Goal: Information Seeking & Learning: Learn about a topic

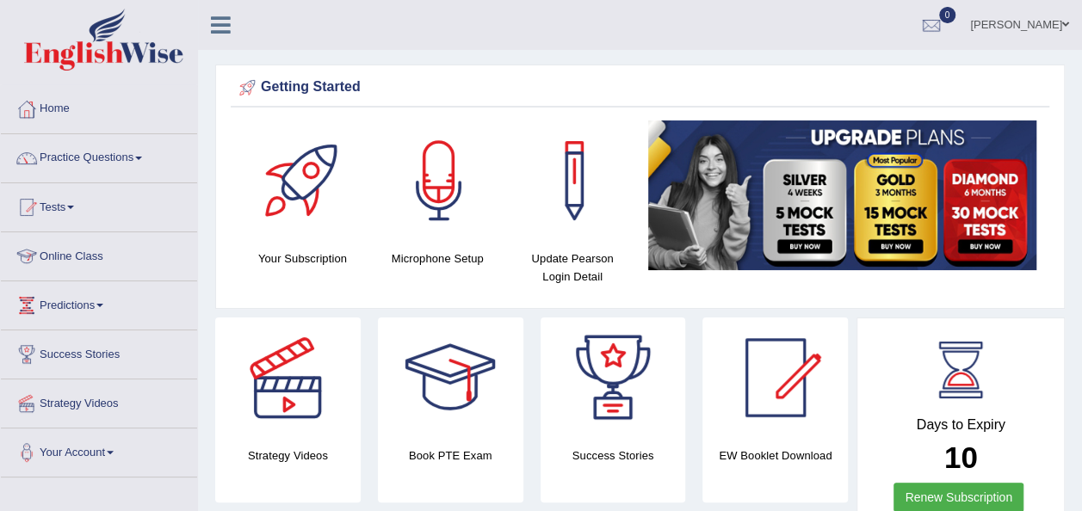
click at [77, 250] on link "Online Class" at bounding box center [99, 253] width 196 height 43
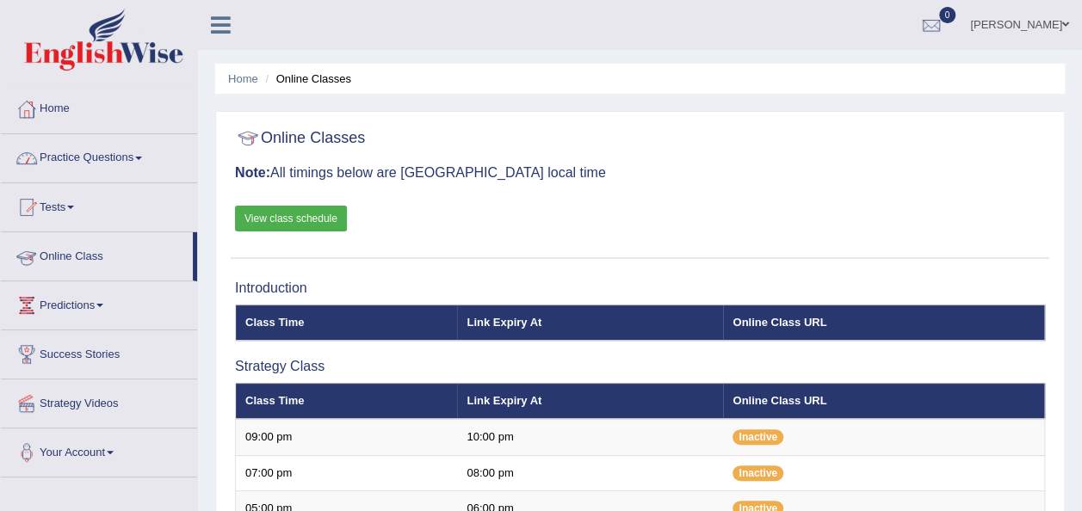
click at [86, 254] on link "Online Class" at bounding box center [97, 253] width 192 height 43
click at [272, 215] on link "View class schedule" at bounding box center [291, 219] width 112 height 26
click at [134, 157] on link "Practice Questions" at bounding box center [99, 155] width 196 height 43
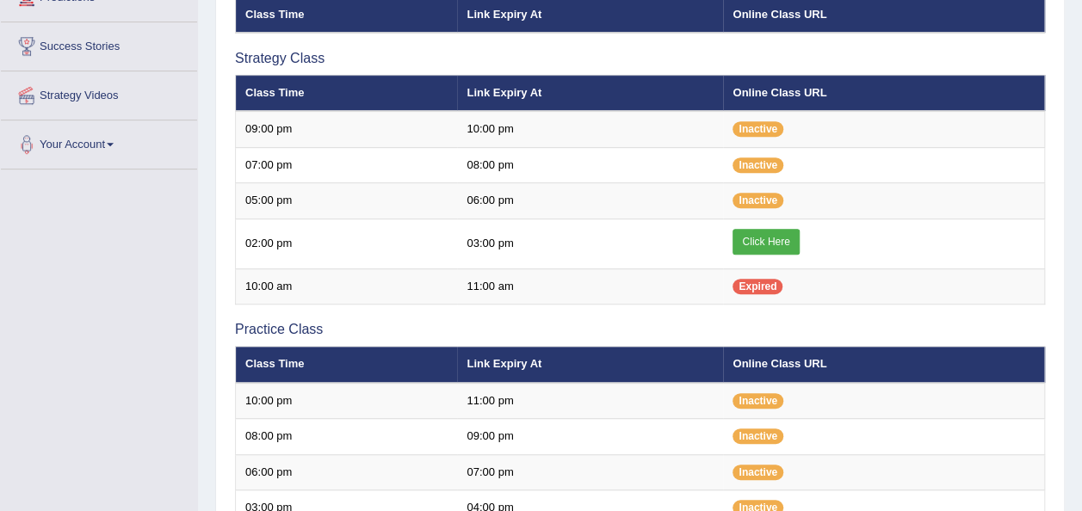
scroll to position [294, 0]
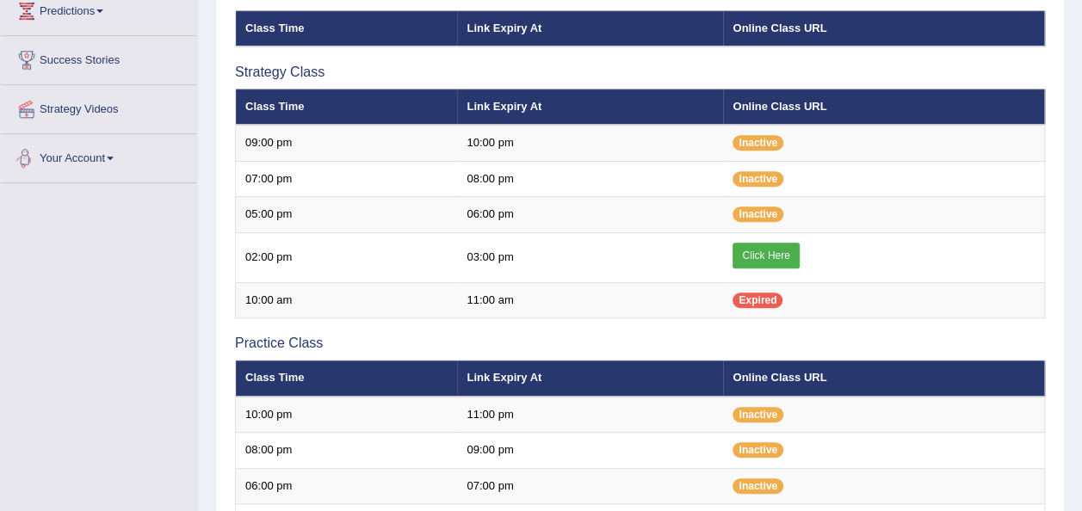
click at [112, 152] on link "Your Account" at bounding box center [99, 155] width 196 height 43
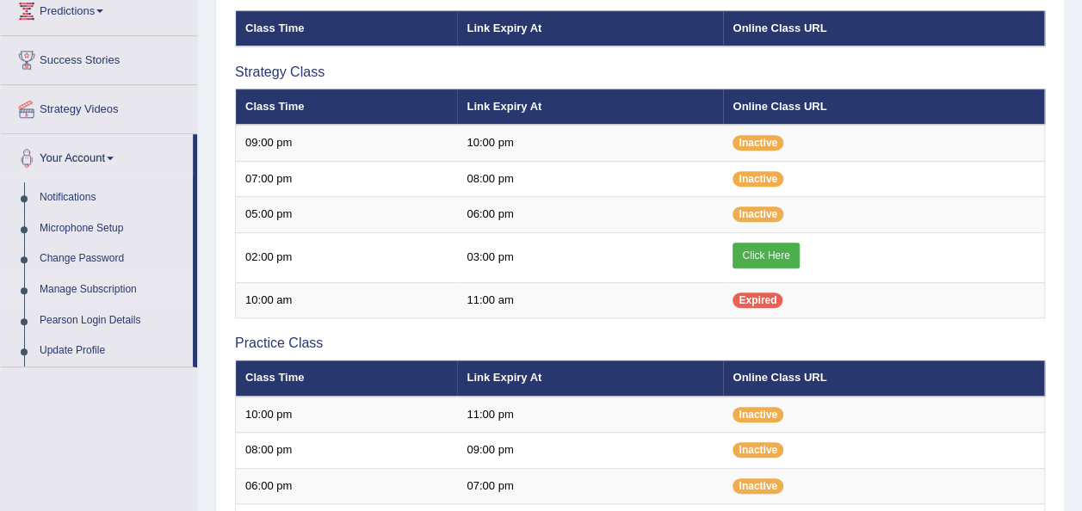
click at [107, 288] on link "Manage Subscription" at bounding box center [112, 290] width 161 height 31
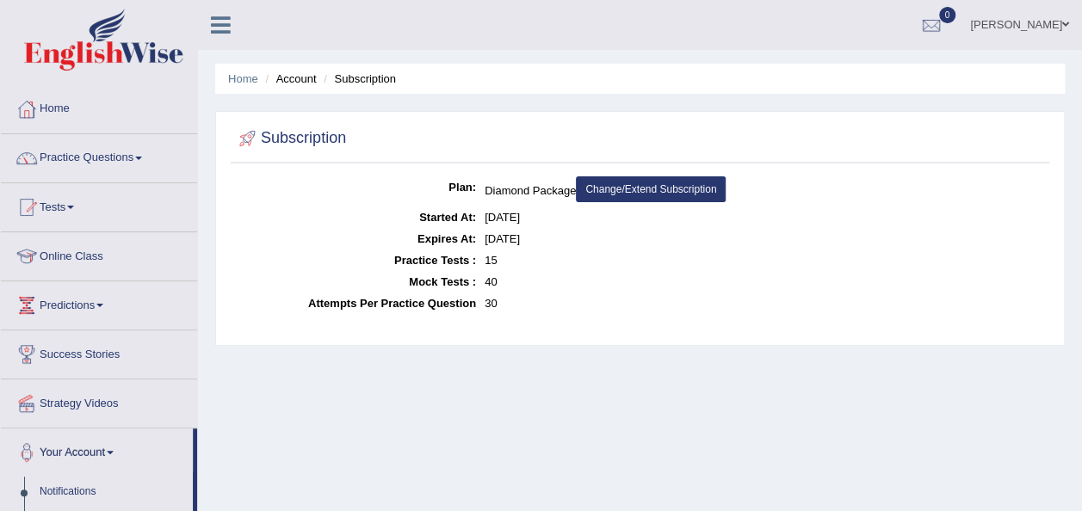
click at [294, 81] on li "Account" at bounding box center [288, 79] width 55 height 16
click at [143, 162] on link "Practice Questions" at bounding box center [99, 155] width 196 height 43
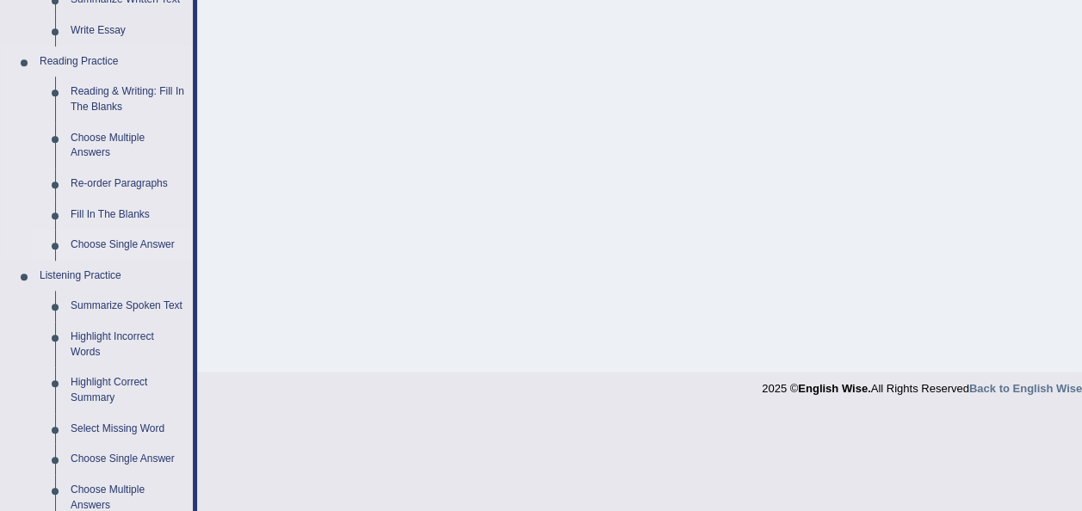
scroll to position [480, 0]
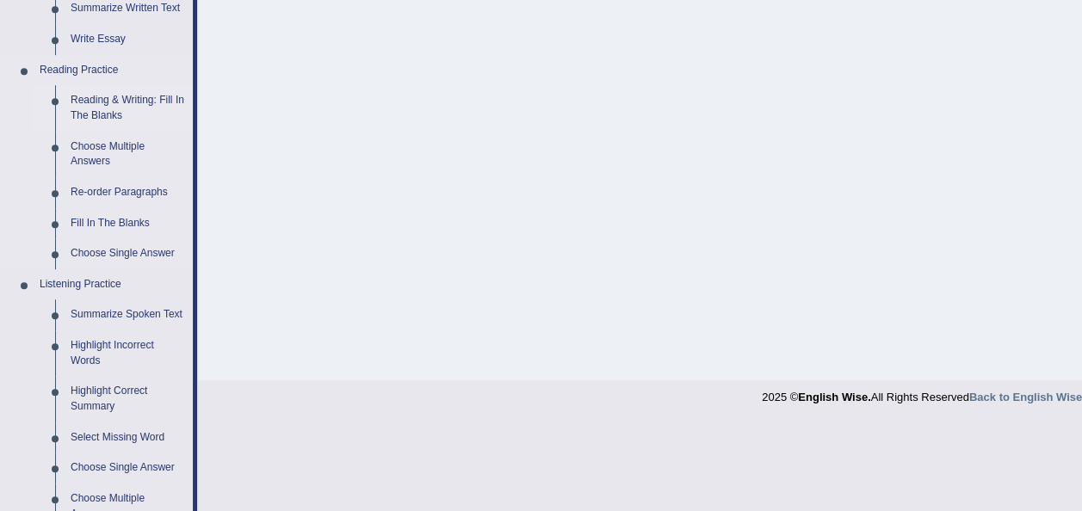
click at [101, 95] on link "Reading & Writing: Fill In The Blanks" at bounding box center [128, 108] width 130 height 46
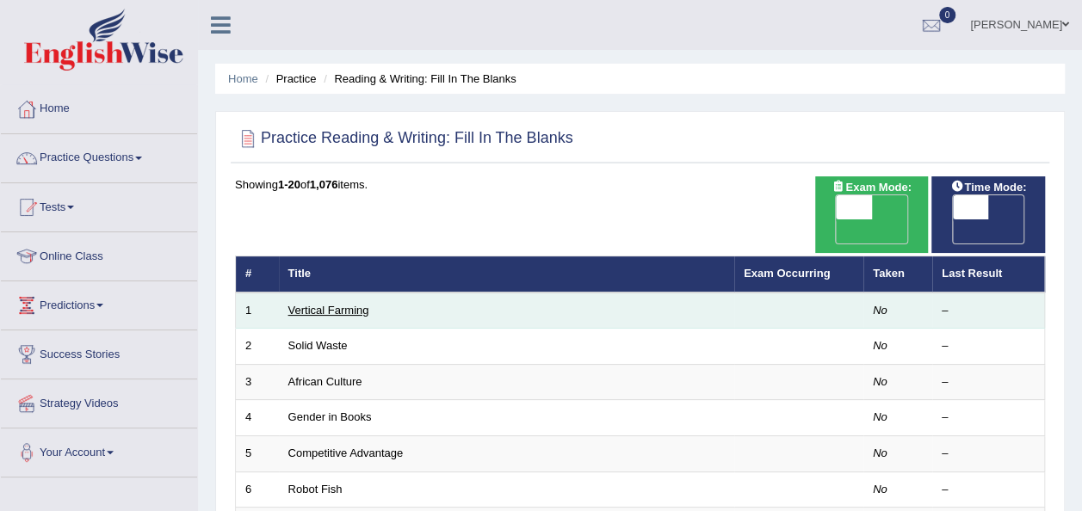
click at [331, 304] on link "Vertical Farming" at bounding box center [328, 310] width 81 height 13
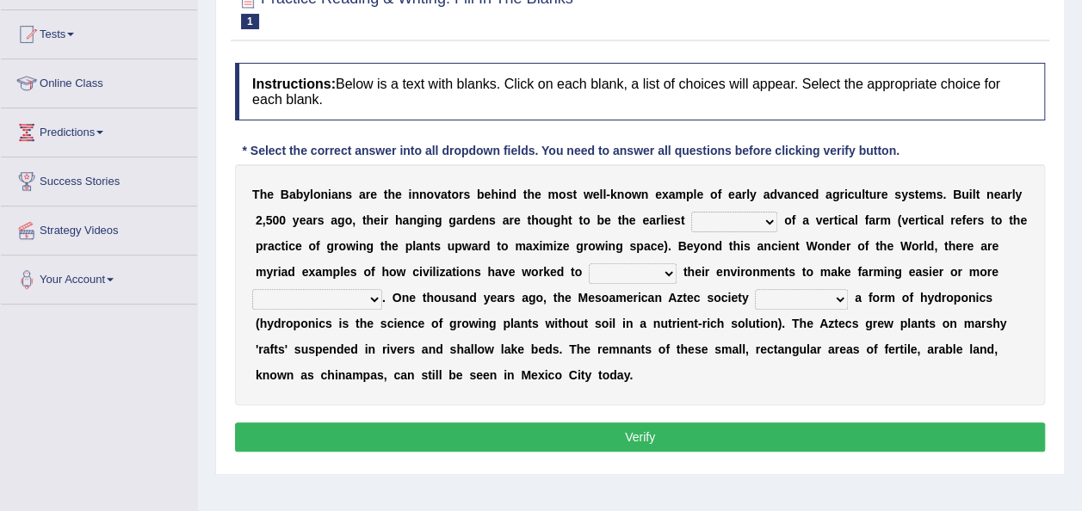
scroll to position [174, 0]
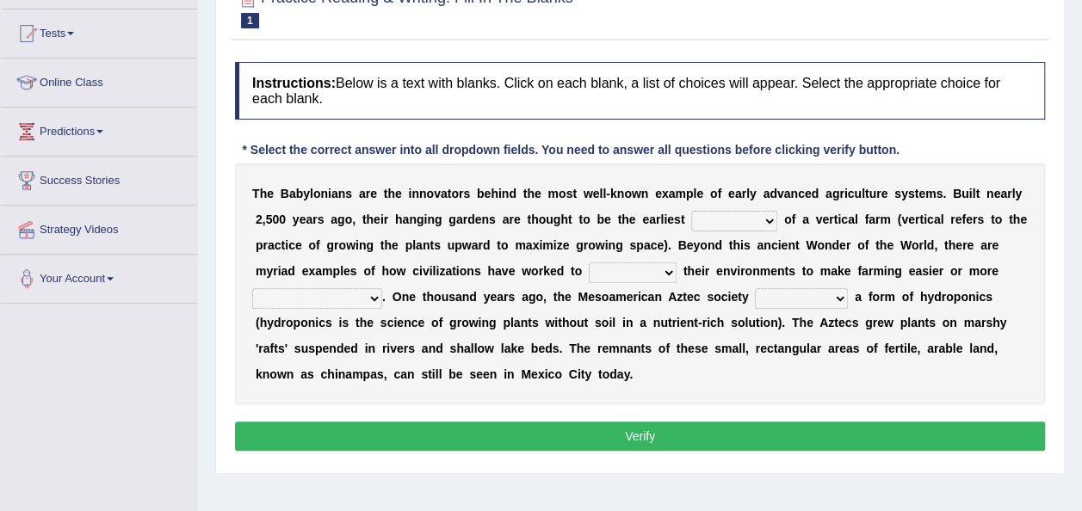
click at [707, 216] on select "prototype failure discredit protocol" at bounding box center [734, 221] width 86 height 21
click at [381, 482] on div "Home Practice Reading & Writing: Fill In The Blanks Vertical Farming Next » Rep…" at bounding box center [640, 256] width 884 height 861
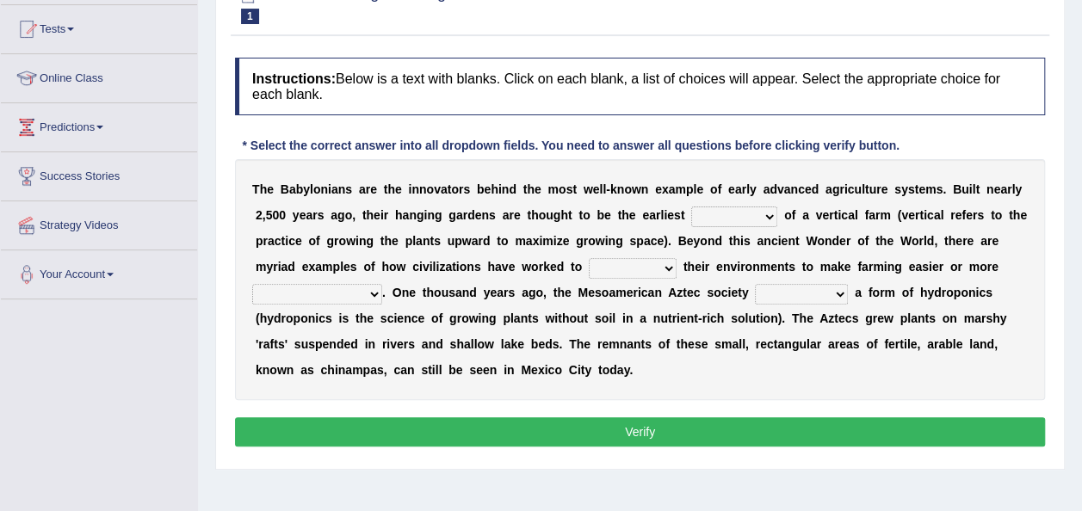
scroll to position [179, 0]
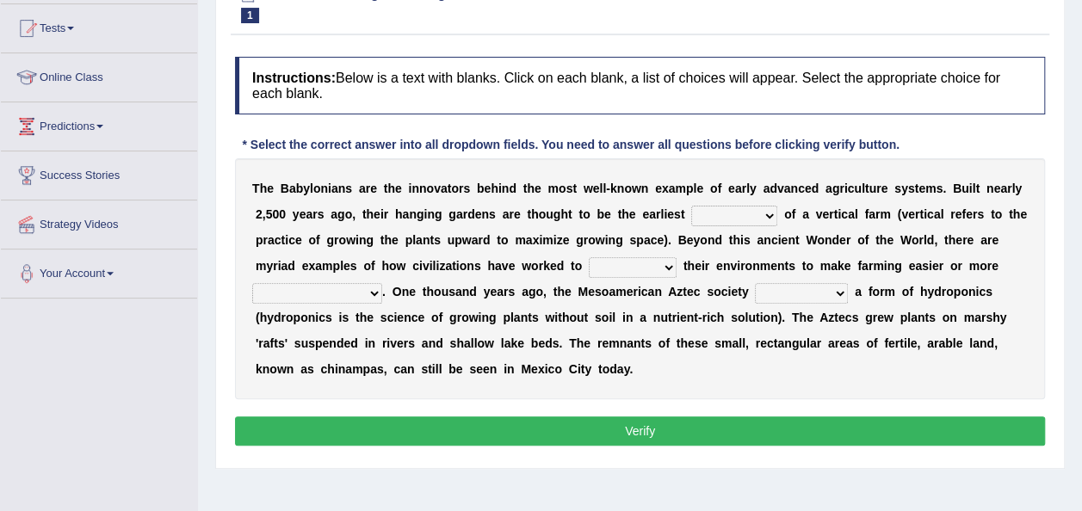
click at [710, 214] on select "prototype failure discredit protocol" at bounding box center [734, 216] width 86 height 21
select select "prototype"
click at [691, 206] on select "prototype failure discredit protocol" at bounding box center [734, 216] width 86 height 21
click at [707, 212] on select "prototype failure discredit protocol" at bounding box center [734, 216] width 86 height 21
click at [687, 246] on b "e" at bounding box center [690, 240] width 7 height 14
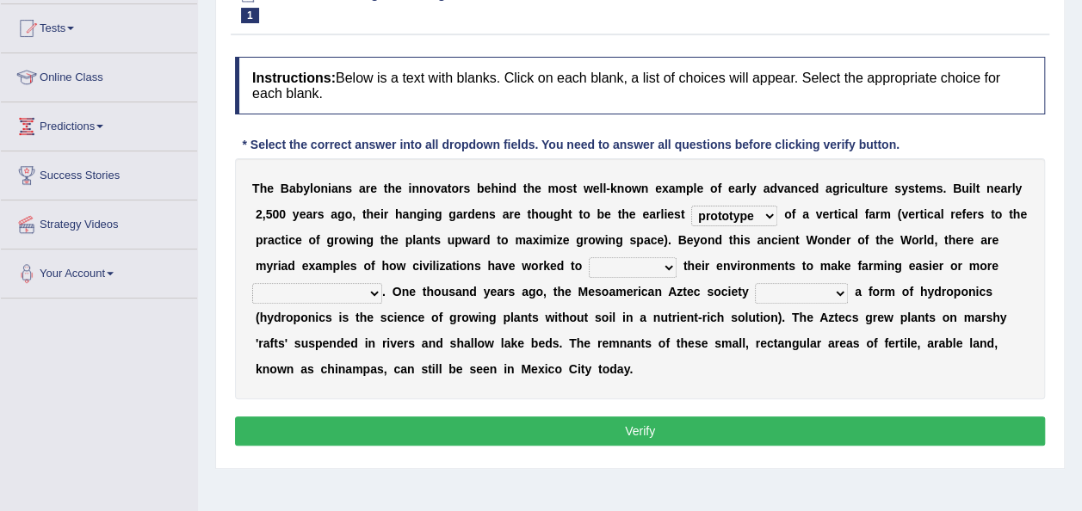
click at [589, 267] on select "manipulate escape respect disarrange" at bounding box center [633, 267] width 88 height 21
select select "manipulate"
click at [589, 257] on select "manipulate escape respect disarrange" at bounding box center [633, 267] width 88 height 21
click at [382, 283] on select "productive constructive connective counterproductive" at bounding box center [317, 293] width 130 height 21
select select "productive"
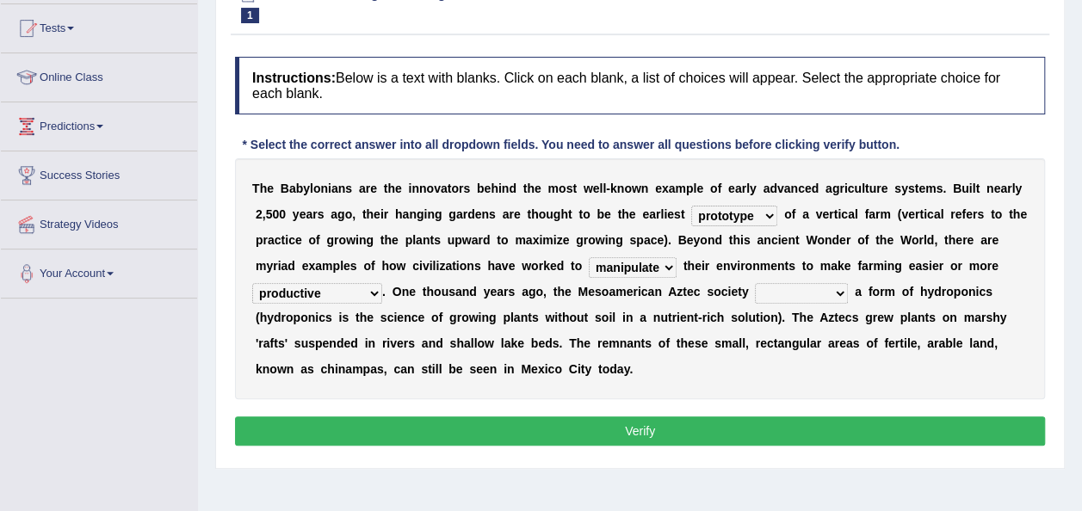
click at [382, 283] on select "productive constructive connective counterproductive" at bounding box center [317, 293] width 130 height 21
click at [755, 289] on select "domineered volunteered pioneered engineered" at bounding box center [801, 293] width 93 height 21
select select "pioneered"
click at [755, 283] on select "domineered volunteered pioneered engineered" at bounding box center [801, 293] width 93 height 21
click at [587, 423] on button "Verify" at bounding box center [640, 431] width 810 height 29
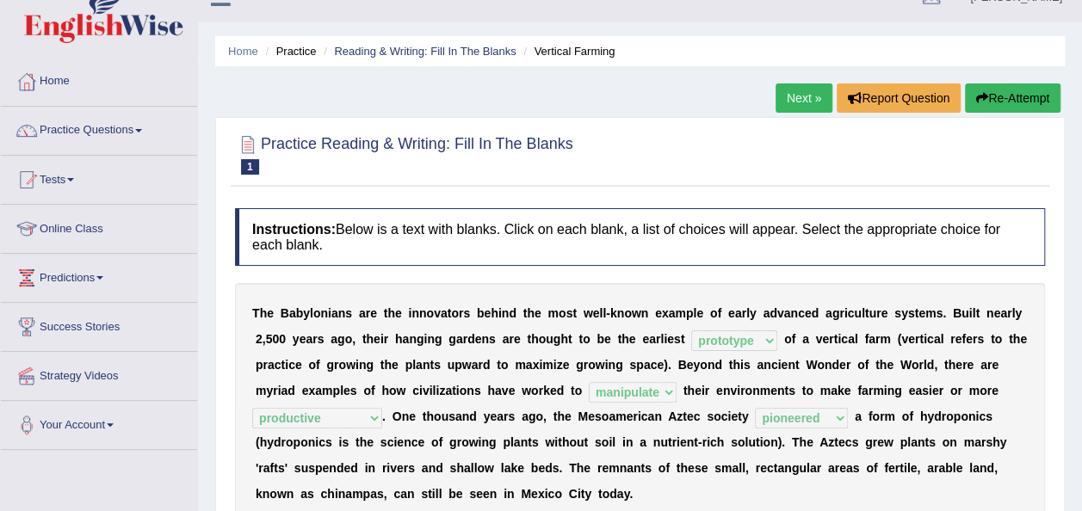
scroll to position [0, 0]
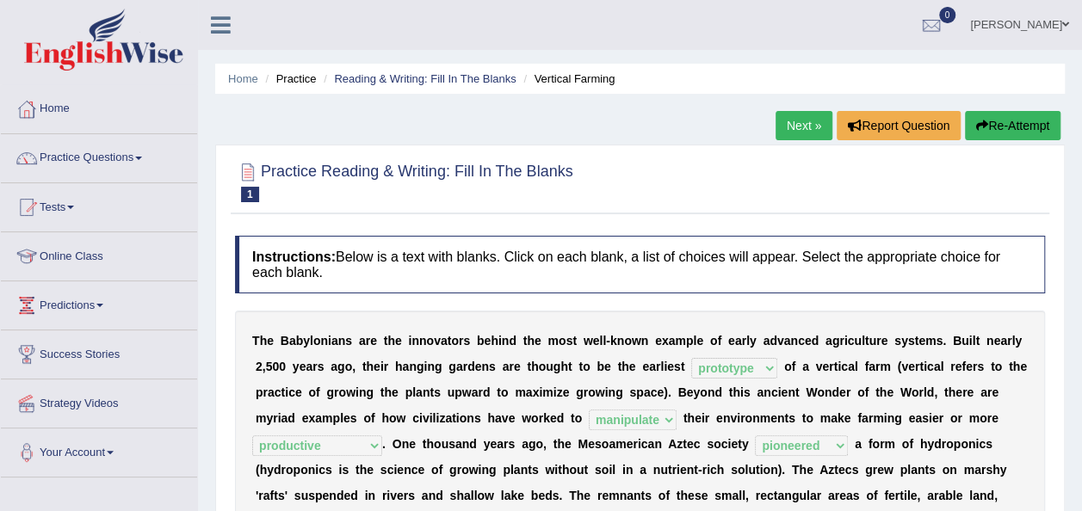
click at [803, 128] on link "Next »" at bounding box center [804, 125] width 57 height 29
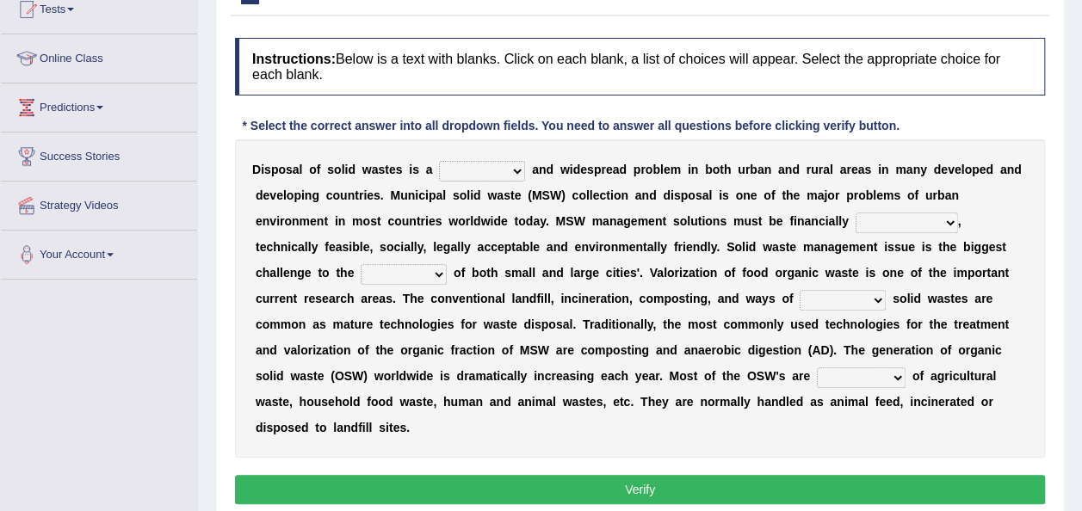
scroll to position [200, 0]
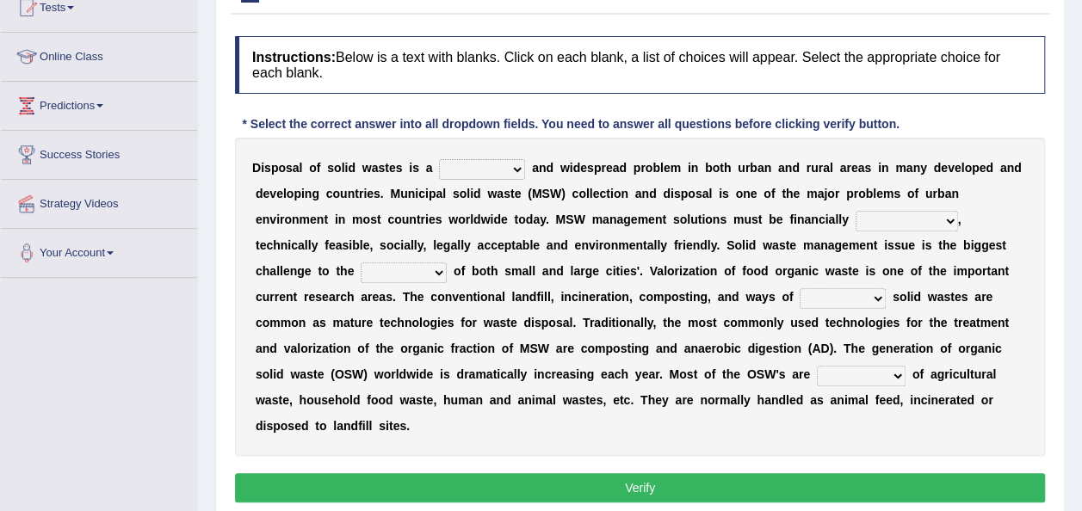
click at [505, 168] on select "slanting stinging stalling shafting" at bounding box center [482, 169] width 86 height 21
select select "stinging"
click at [439, 159] on select "slanting stinging stalling shafting" at bounding box center [482, 169] width 86 height 21
click at [856, 219] on select "unattainable sustainable objectionable treasonable" at bounding box center [907, 221] width 102 height 21
select select "sustainable"
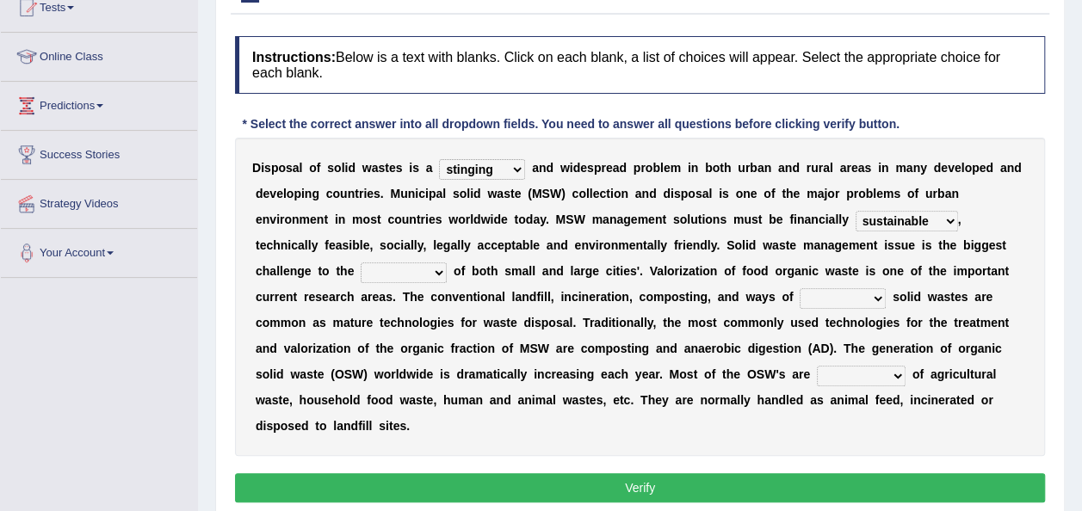
click at [856, 211] on select "unattainable sustainable objectionable treasonable" at bounding box center [907, 221] width 102 height 21
click at [447, 263] on select "plants culture authorities history" at bounding box center [404, 273] width 86 height 21
select select "authorities"
click at [447, 263] on select "plants culture authorities history" at bounding box center [404, 273] width 86 height 21
click at [800, 294] on select "reserving preserving deserving handling" at bounding box center [843, 298] width 86 height 21
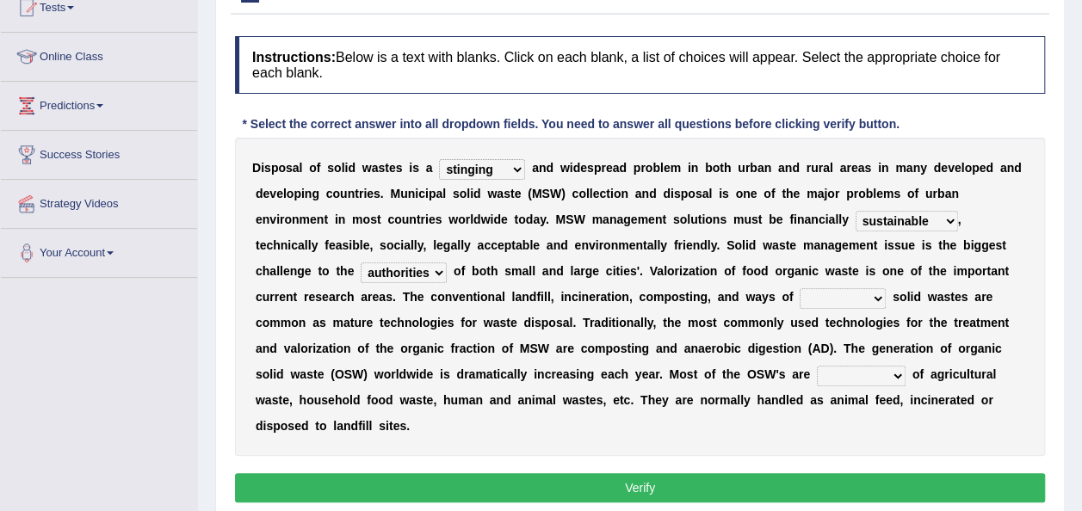
select select "handling"
click at [800, 288] on select "reserving preserving deserving handling" at bounding box center [843, 298] width 86 height 21
click at [817, 375] on select "composed disposed composing disposing" at bounding box center [861, 376] width 89 height 21
select select "disposed"
click at [817, 366] on select "composed disposed composing disposing" at bounding box center [861, 376] width 89 height 21
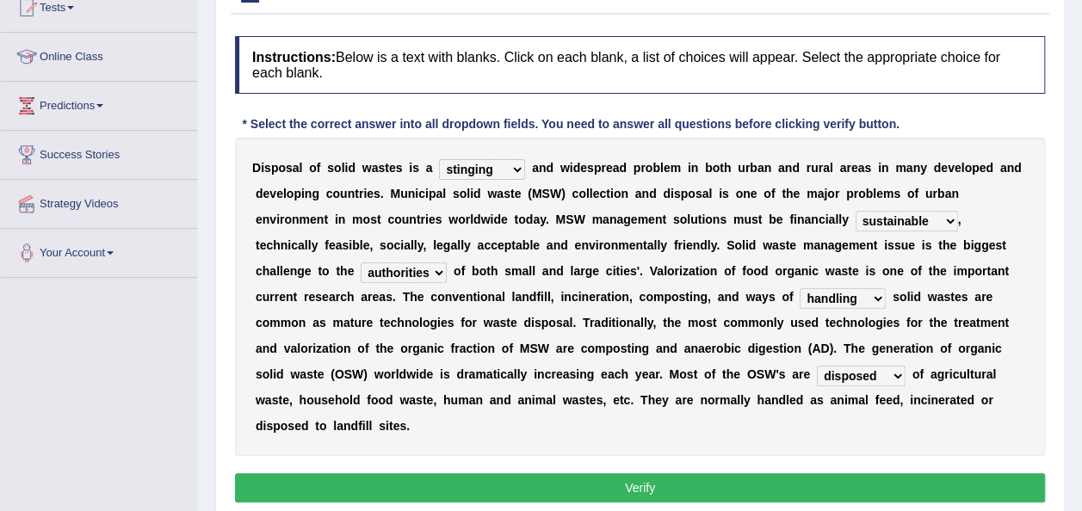
click at [708, 474] on button "Verify" at bounding box center [640, 488] width 810 height 29
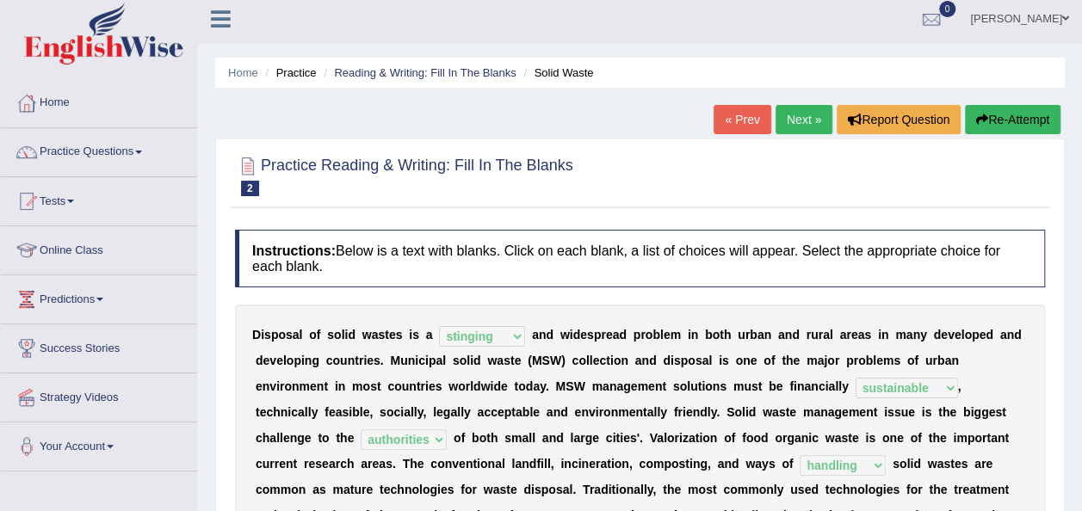
scroll to position [0, 0]
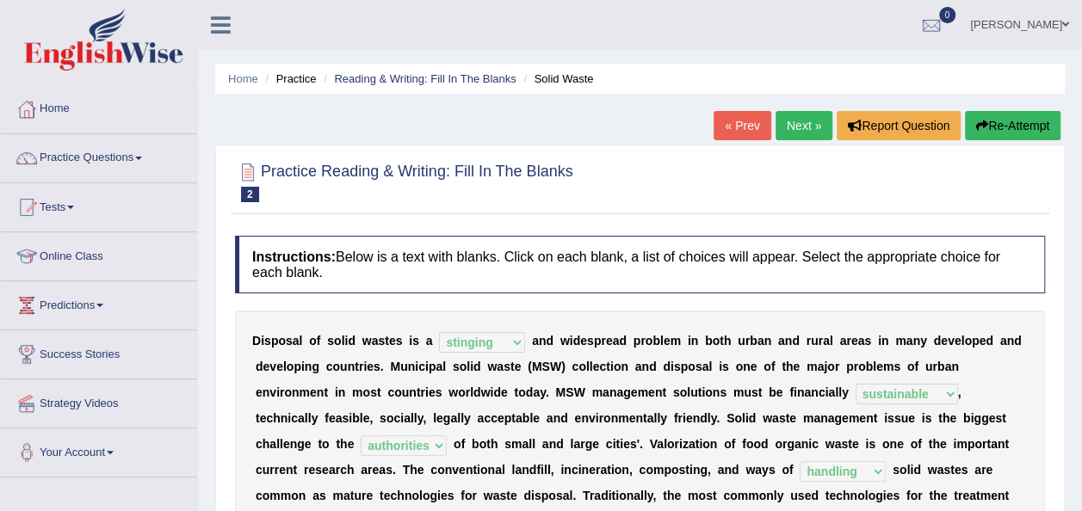
click at [797, 126] on link "Next »" at bounding box center [804, 125] width 57 height 29
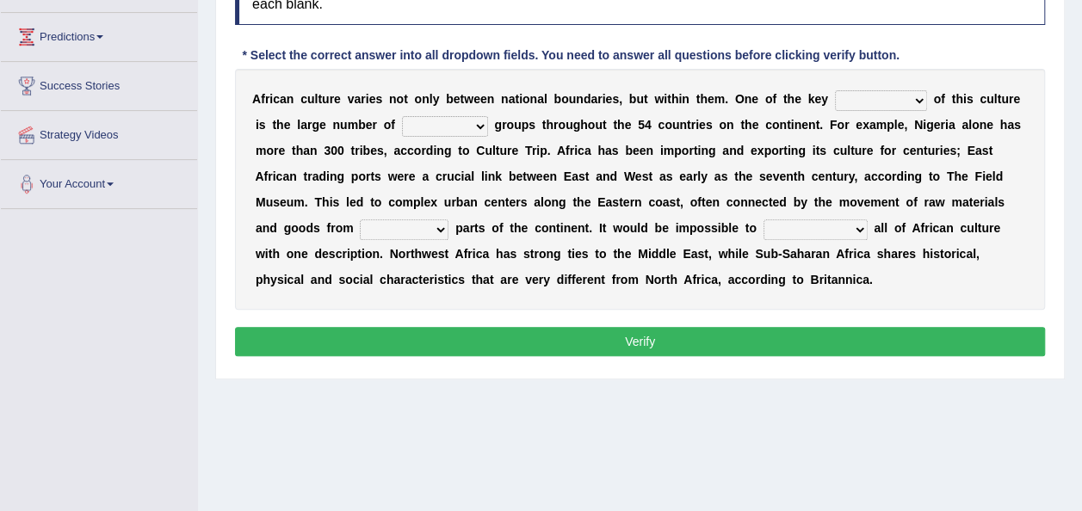
scroll to position [226, 0]
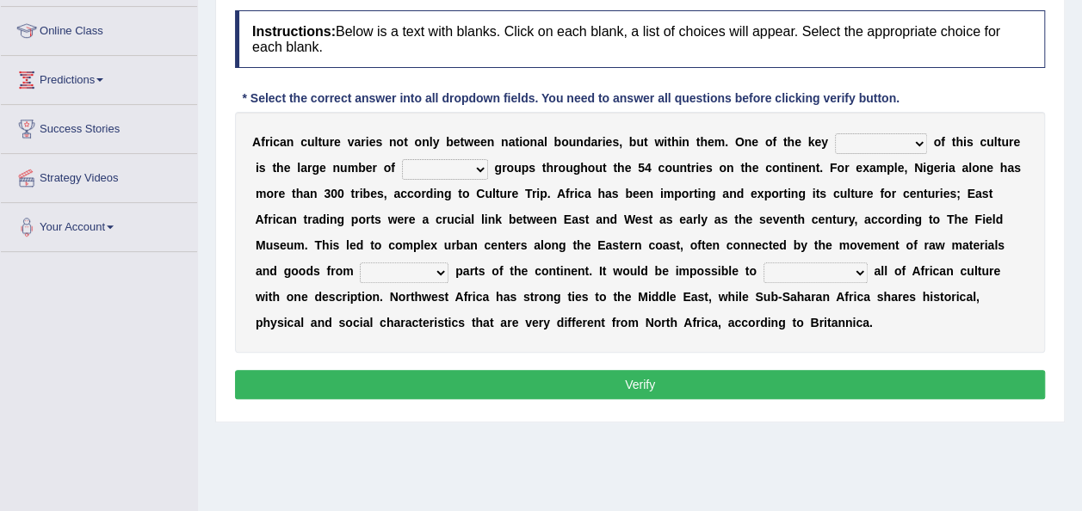
click at [877, 142] on select "conjectures features issues doubts" at bounding box center [881, 143] width 92 height 21
select select "features"
click at [835, 133] on select "conjectures features issues doubts" at bounding box center [881, 143] width 92 height 21
click at [431, 166] on select "ethic ethnic eugenic epic" at bounding box center [445, 169] width 86 height 21
select select "ethnic"
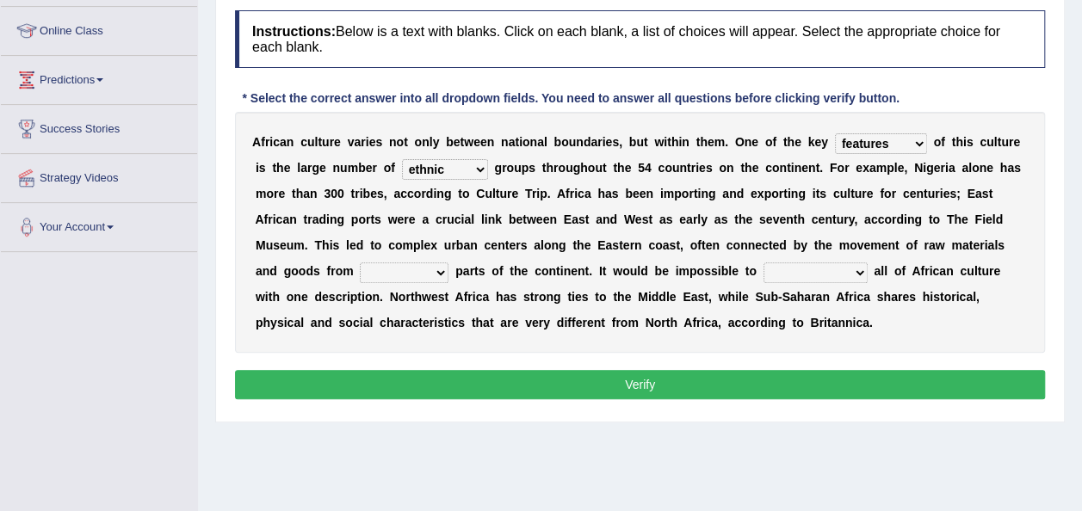
click at [402, 159] on select "ethic ethnic eugenic epic" at bounding box center [445, 169] width 86 height 21
click at [456, 264] on b at bounding box center [452, 271] width 7 height 14
click at [449, 263] on select "forelocked interlocked unlocked landlocked" at bounding box center [404, 273] width 89 height 21
select select "interlocked"
click at [449, 263] on select "forelocked interlocked unlocked landlocked" at bounding box center [404, 273] width 89 height 21
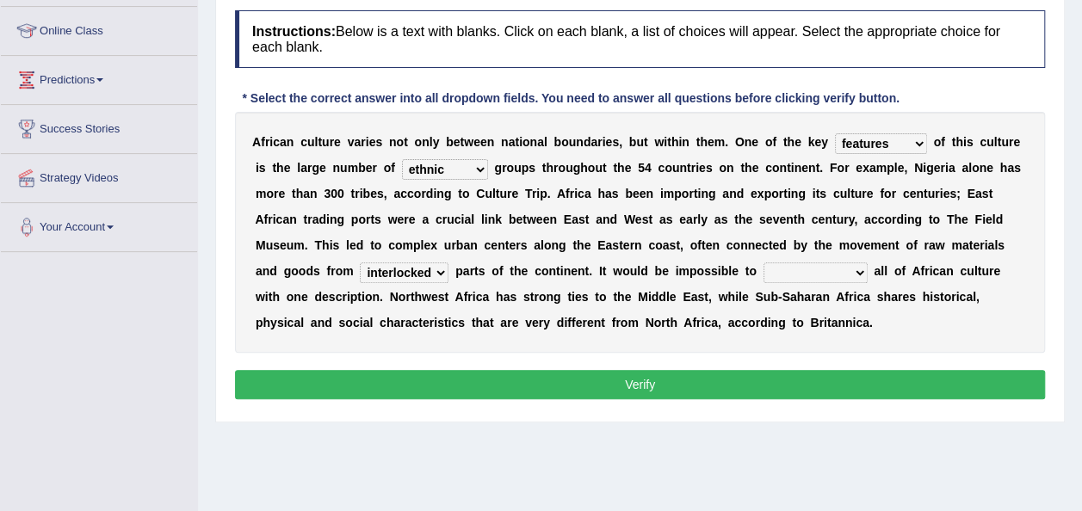
click at [764, 273] on select "characterize conceptualize symbolize synthesize" at bounding box center [816, 273] width 104 height 21
select select "symbolize"
click at [764, 263] on select "characterize conceptualize symbolize synthesize" at bounding box center [816, 273] width 104 height 21
click at [621, 387] on button "Verify" at bounding box center [640, 384] width 810 height 29
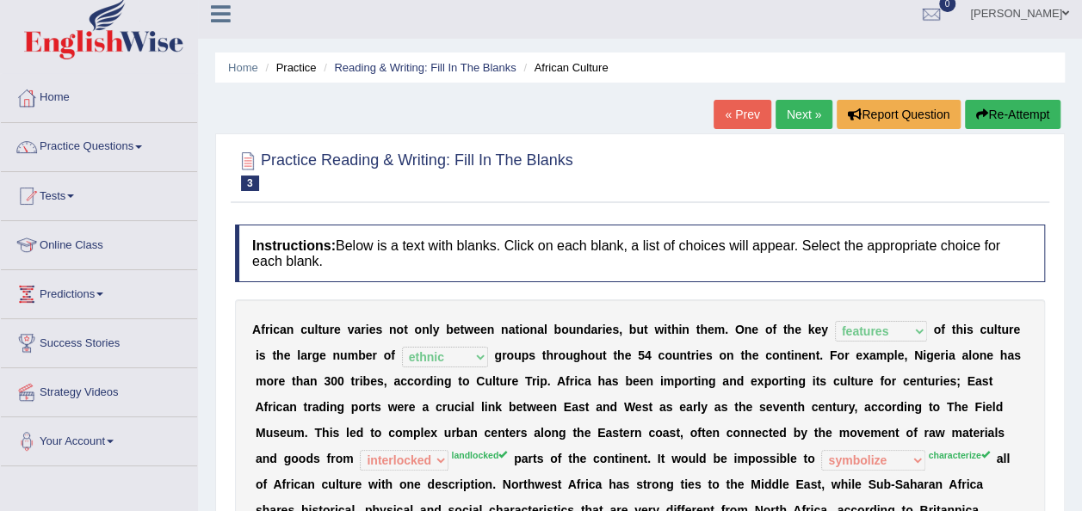
scroll to position [0, 0]
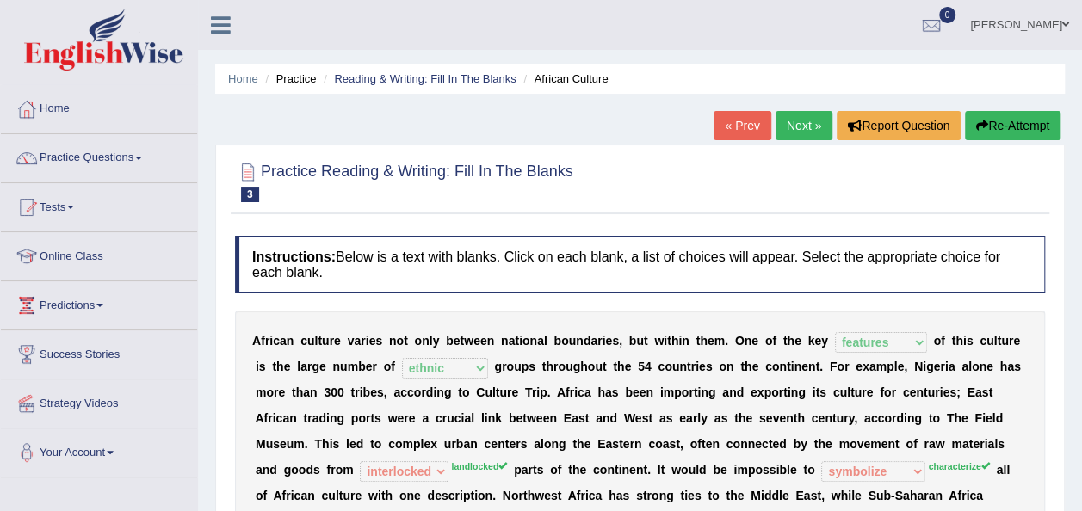
click at [795, 124] on link "Next »" at bounding box center [804, 125] width 57 height 29
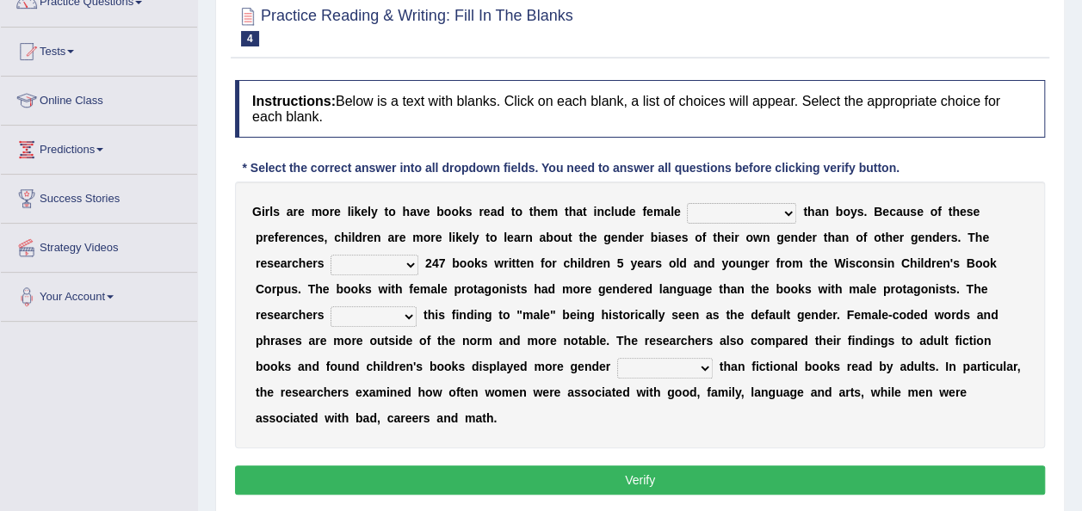
scroll to position [161, 0]
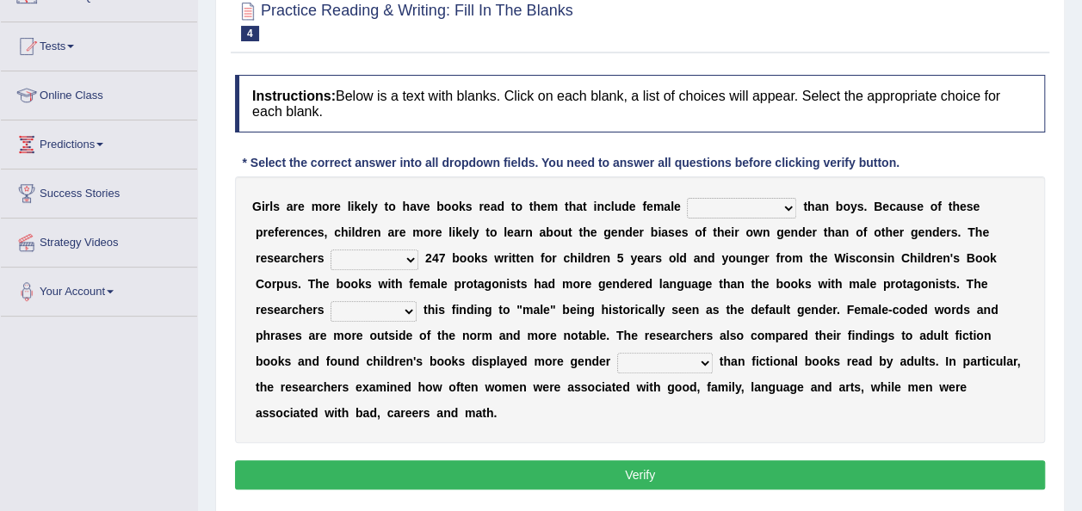
click at [753, 205] on select "protagonists cosmogonists agonists expressionists" at bounding box center [741, 208] width 109 height 21
click at [923, 239] on div "G i r l s a r e m o r e l i k e l y t o h a v e b o o k s r e a d t o t h e m t…" at bounding box center [640, 310] width 810 height 267
click at [337, 252] on select "hydrolyzed paralyzed catalyzed analyzed" at bounding box center [375, 260] width 88 height 21
select select "catalyzed"
click at [331, 250] on select "hydrolyzed paralyzed catalyzed analyzed" at bounding box center [375, 260] width 88 height 21
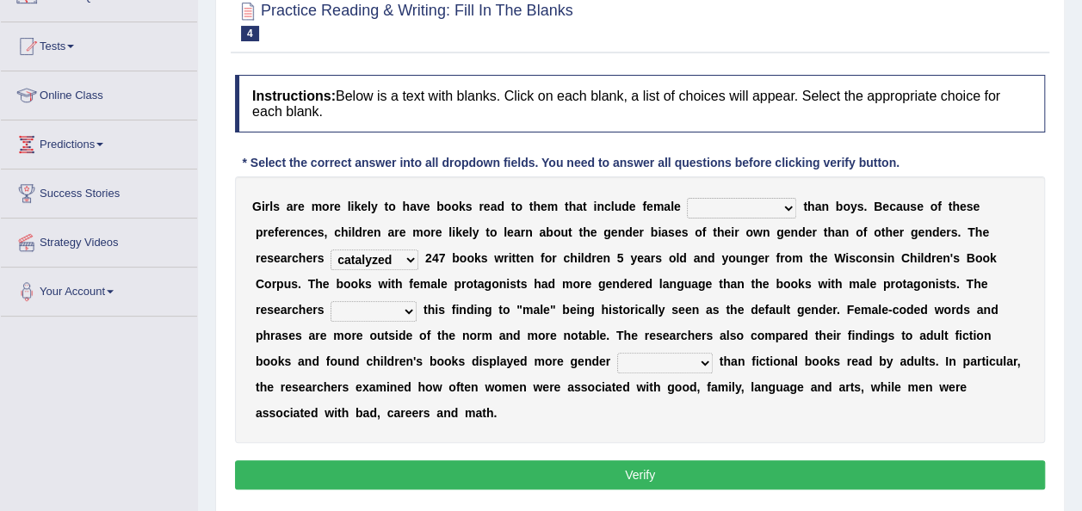
click at [756, 201] on select "protagonists cosmogonists agonists expressionists" at bounding box center [741, 208] width 109 height 21
select select "protagonists"
click at [687, 198] on select "protagonists cosmogonists agonists expressionists" at bounding box center [741, 208] width 109 height 21
click at [417, 301] on select "contribute tribute distribute attribute" at bounding box center [374, 311] width 86 height 21
click at [1078, 458] on div "Home Practice Reading & Writing: Fill In The Blanks Gender in Books « Prev Next…" at bounding box center [640, 269] width 884 height 861
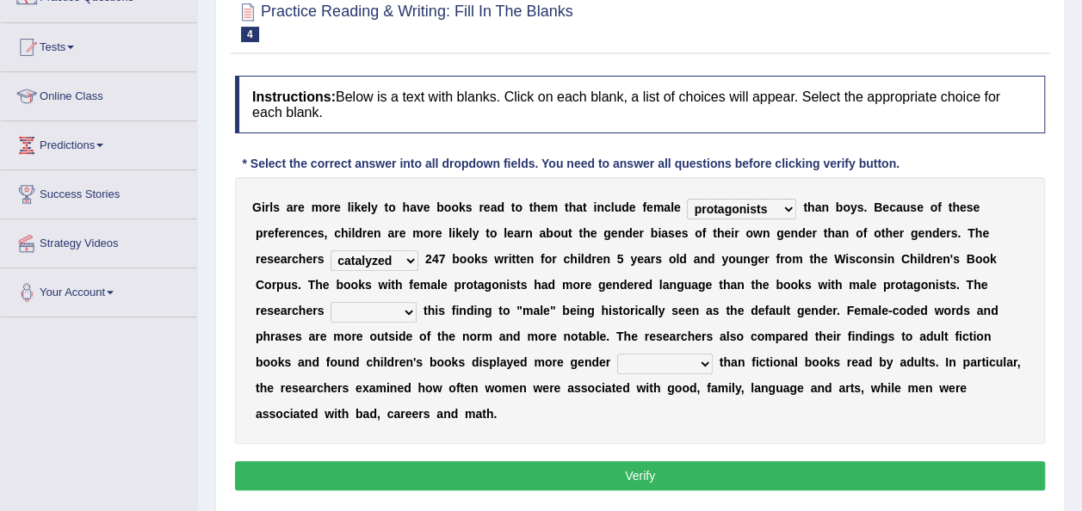
scroll to position [0, 0]
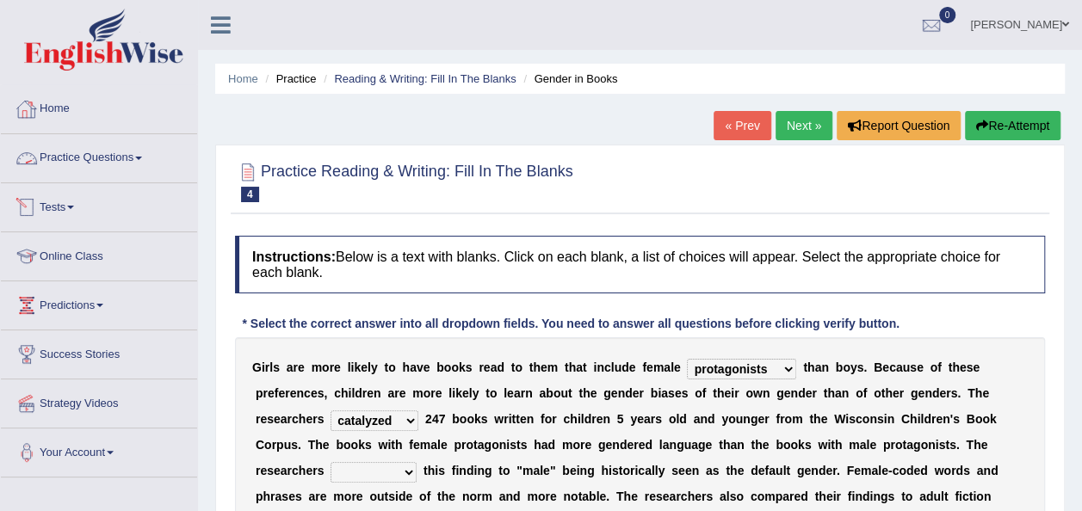
click at [152, 158] on link "Practice Questions" at bounding box center [99, 155] width 196 height 43
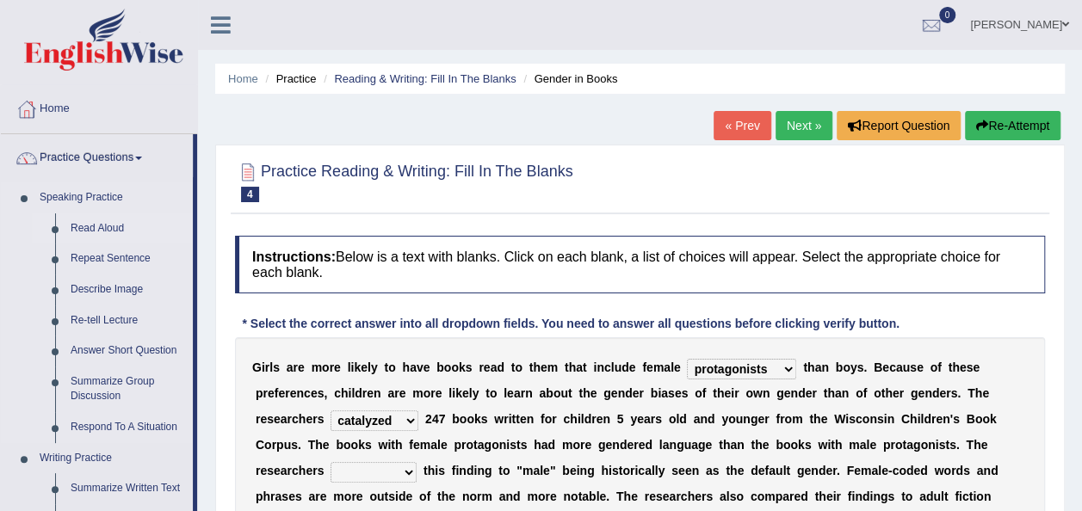
click at [112, 226] on link "Read Aloud" at bounding box center [128, 229] width 130 height 31
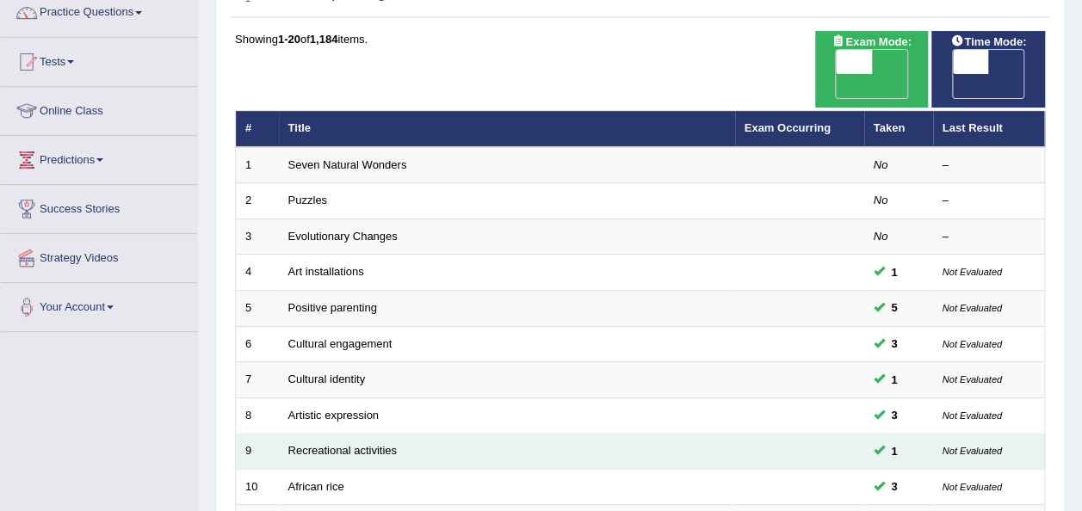
scroll to position [144, 0]
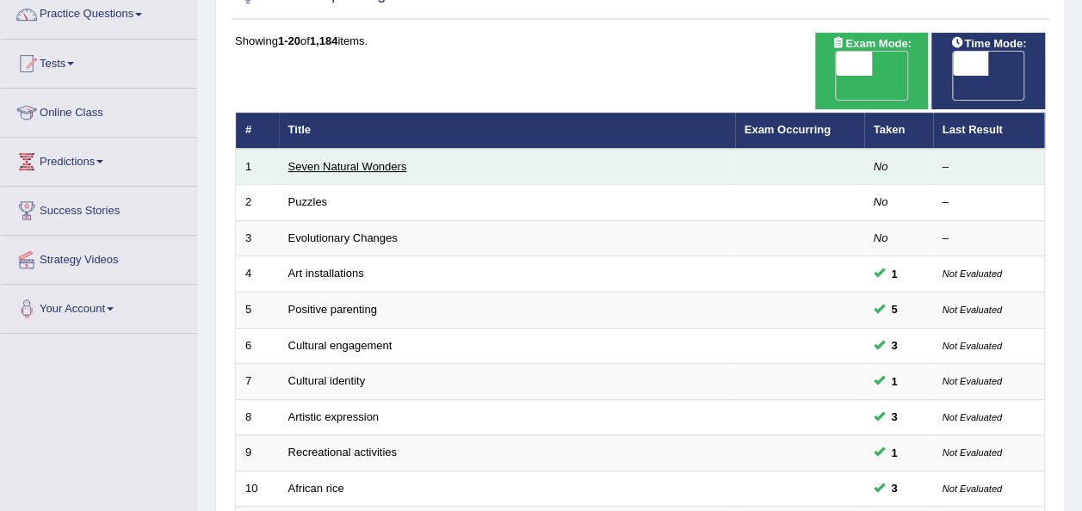
click at [329, 160] on link "Seven Natural Wonders" at bounding box center [347, 166] width 119 height 13
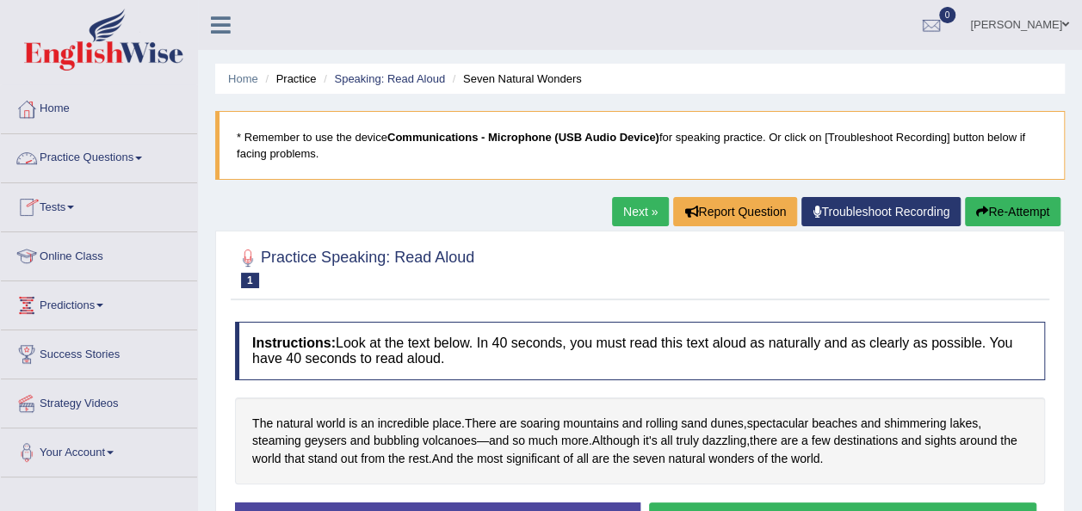
click at [142, 158] on span at bounding box center [138, 158] width 7 height 3
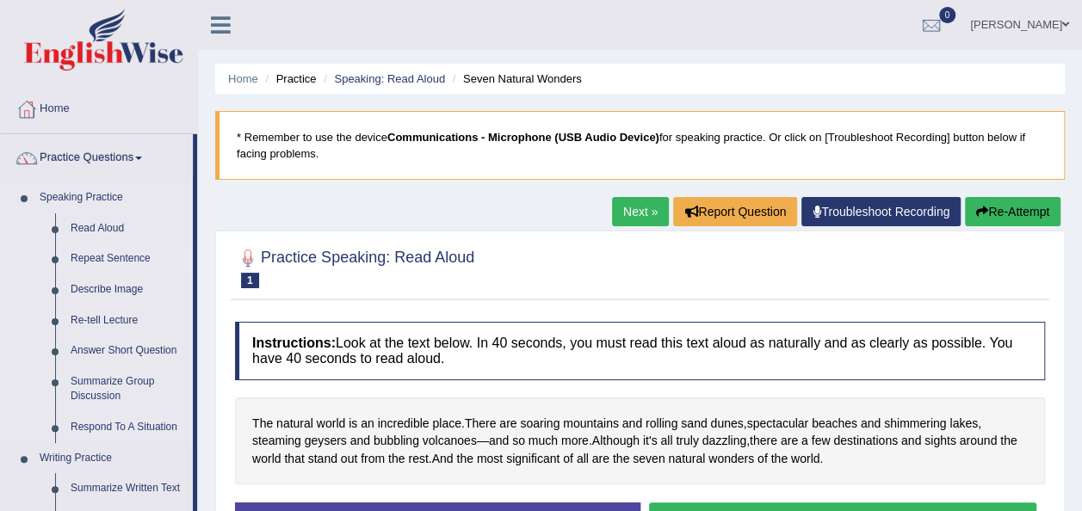
click at [127, 261] on link "Repeat Sentence" at bounding box center [128, 259] width 130 height 31
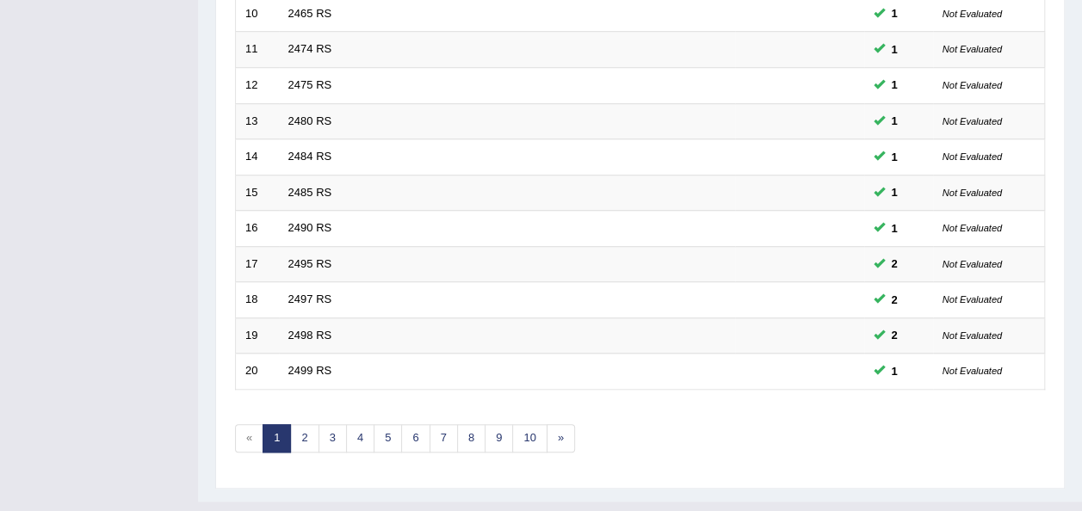
scroll to position [620, 0]
click at [308, 419] on div "Showing 1-20 of 2,320 items. # Title Exam Occurring Taken Last Result 1 2455 RS…" at bounding box center [640, 15] width 810 height 917
click at [305, 424] on link "2" at bounding box center [304, 438] width 28 height 28
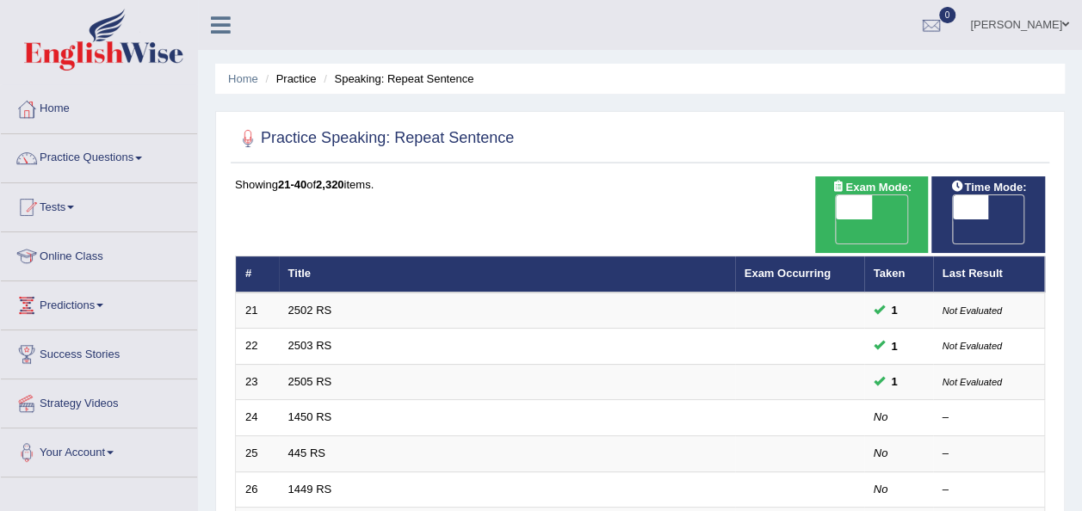
scroll to position [30, 0]
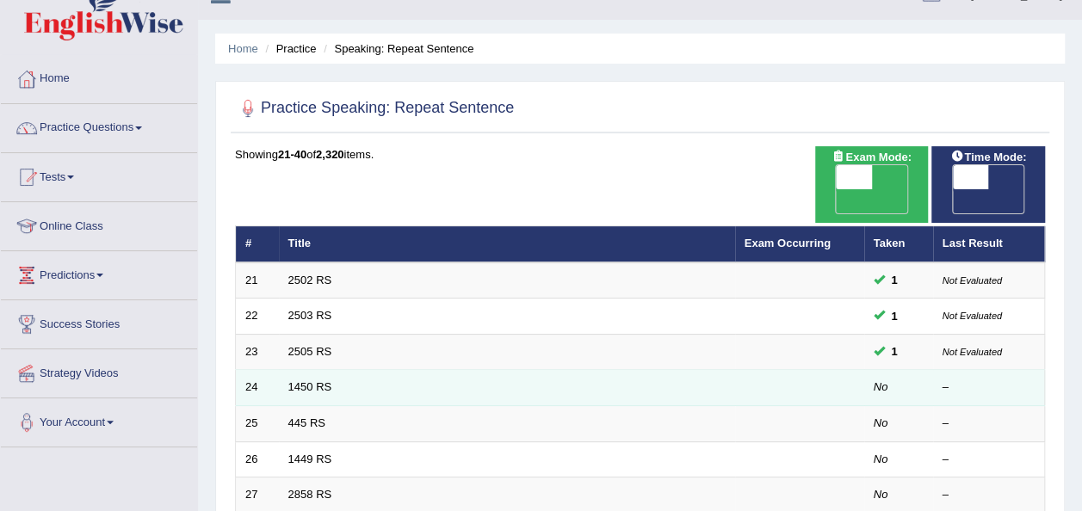
click at [314, 370] on td "1450 RS" at bounding box center [507, 388] width 456 height 36
click at [312, 381] on link "1450 RS" at bounding box center [310, 387] width 44 height 13
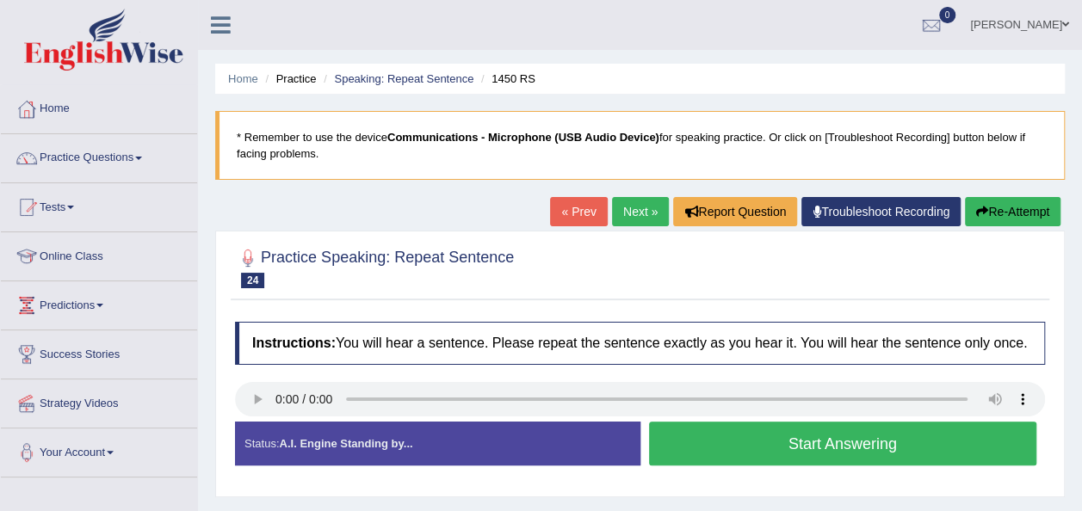
click at [774, 432] on button "Start Answering" at bounding box center [843, 444] width 388 height 44
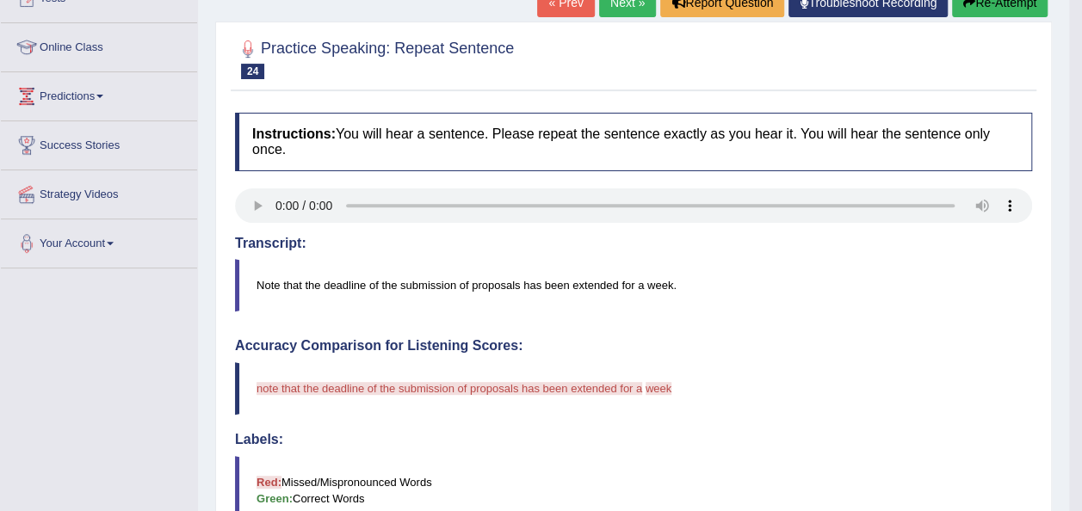
scroll to position [214, 0]
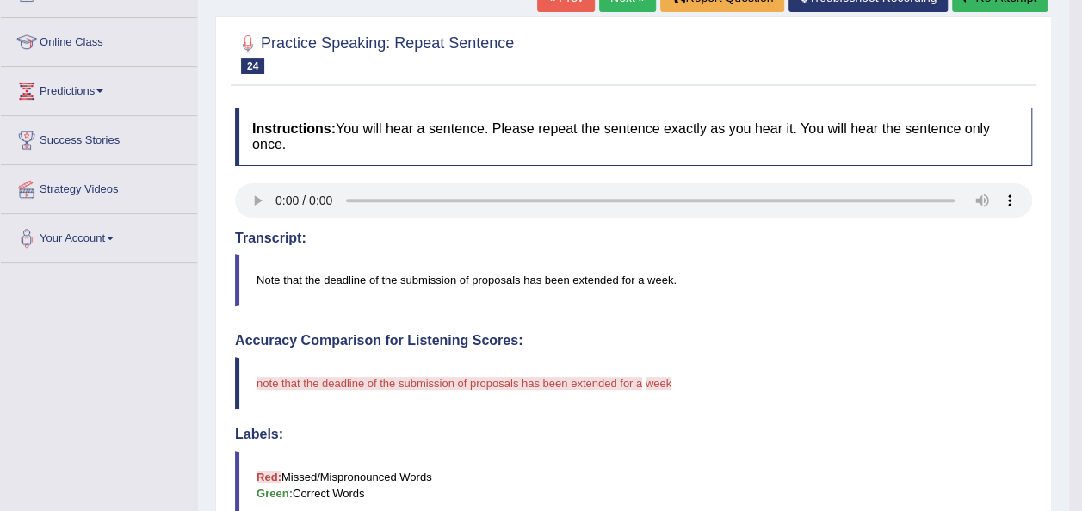
click at [732, 231] on h4 "Transcript:" at bounding box center [633, 238] width 797 height 15
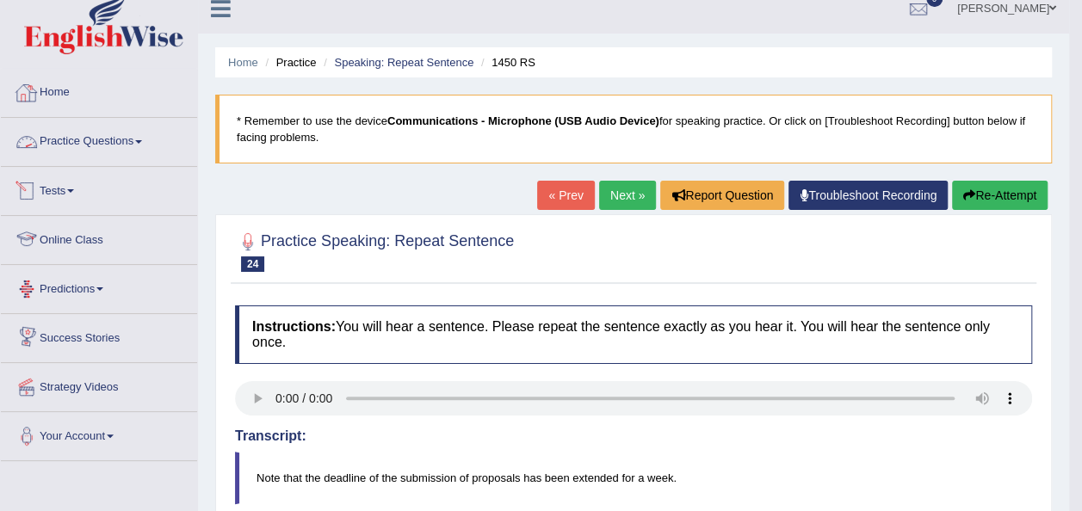
scroll to position [9, 0]
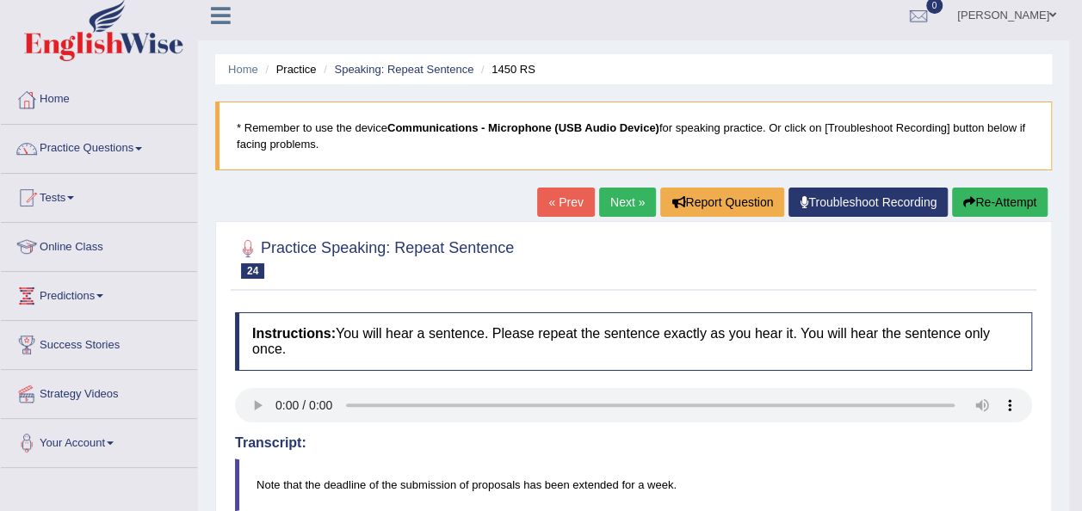
click at [142, 147] on span at bounding box center [138, 148] width 7 height 3
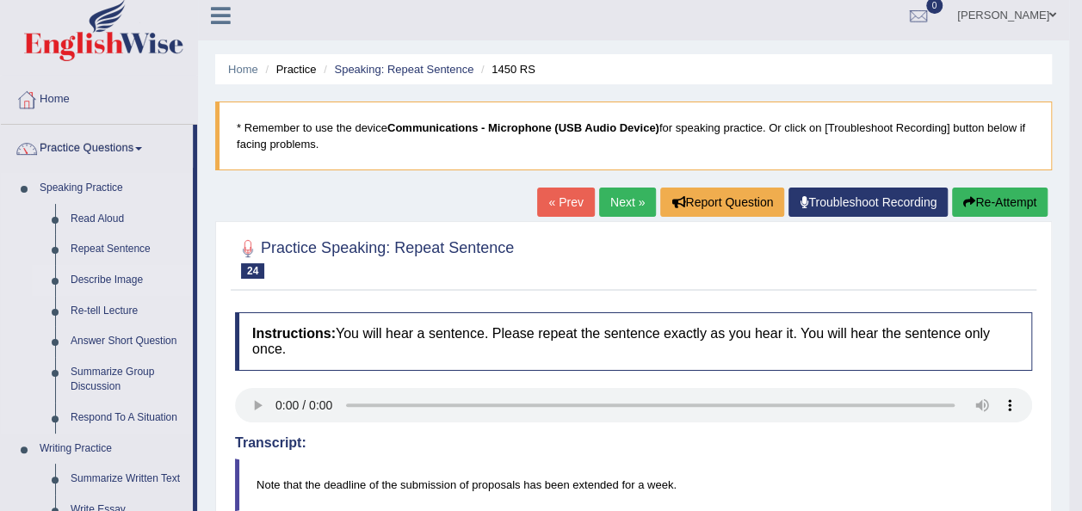
click at [134, 282] on link "Describe Image" at bounding box center [128, 280] width 130 height 31
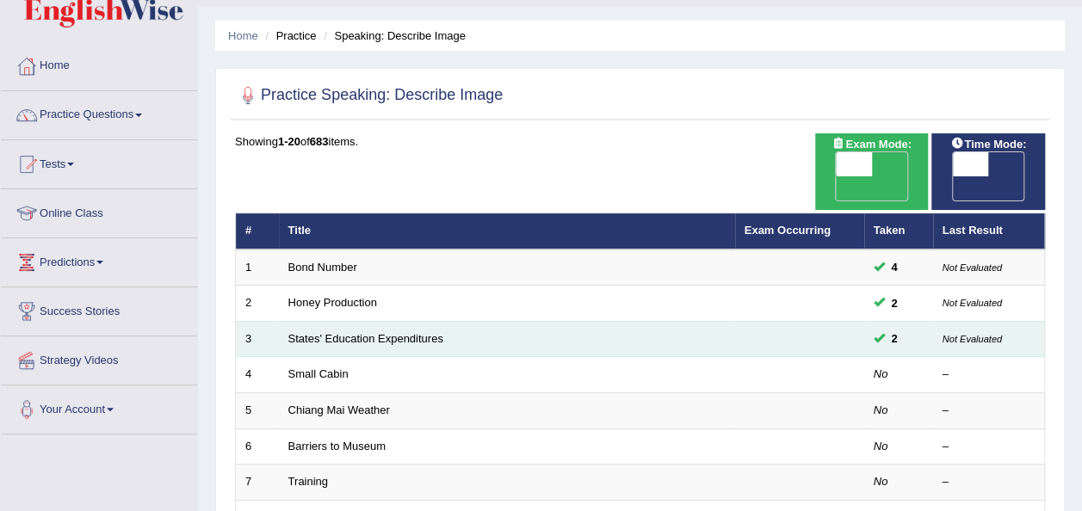
click at [478, 323] on td "States' Education Expenditures" at bounding box center [507, 339] width 456 height 36
click at [435, 332] on link "States' Education Expenditures" at bounding box center [365, 338] width 155 height 13
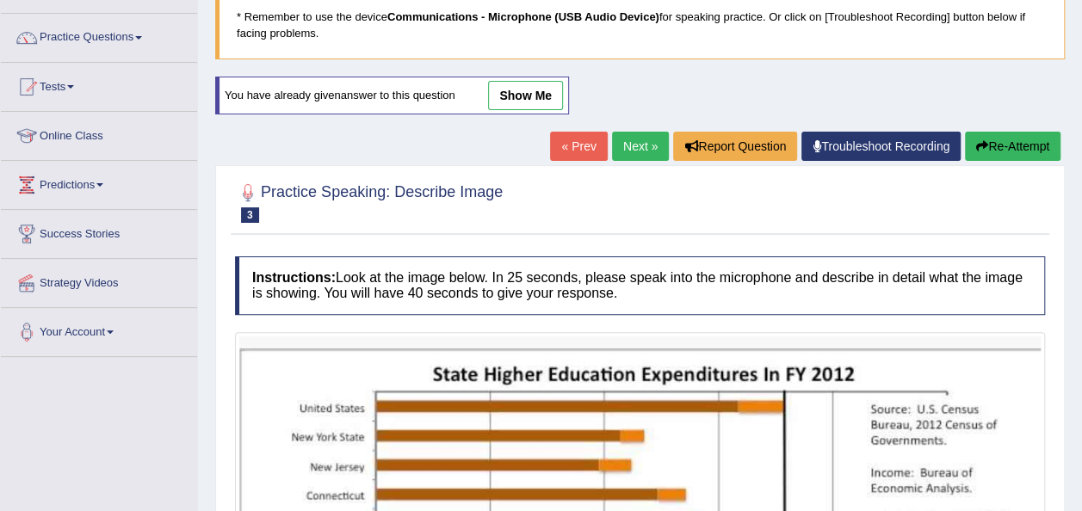
scroll to position [119, 0]
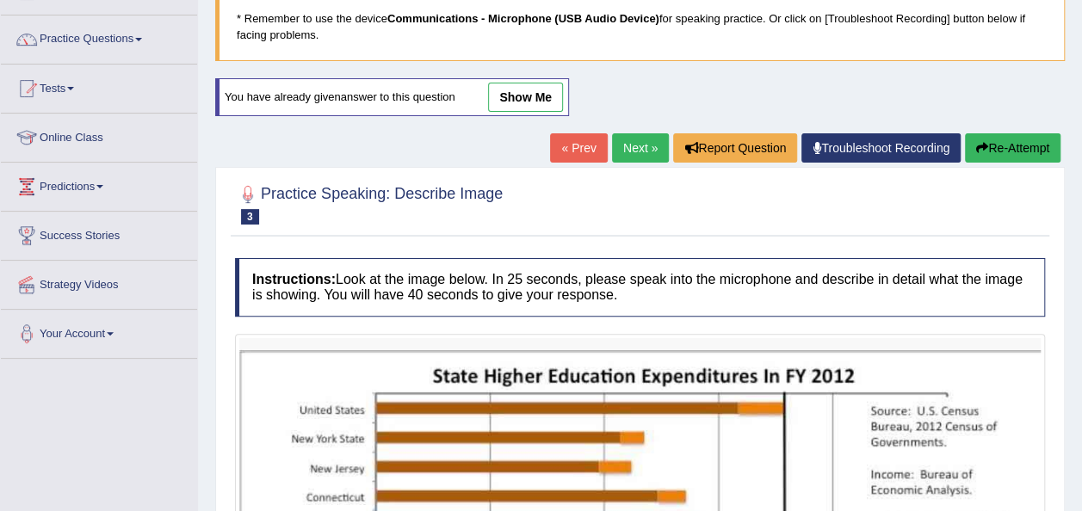
click at [526, 81] on div "You have already given answer to this question show me" at bounding box center [392, 97] width 354 height 38
click at [526, 91] on link "show me" at bounding box center [525, 97] width 75 height 29
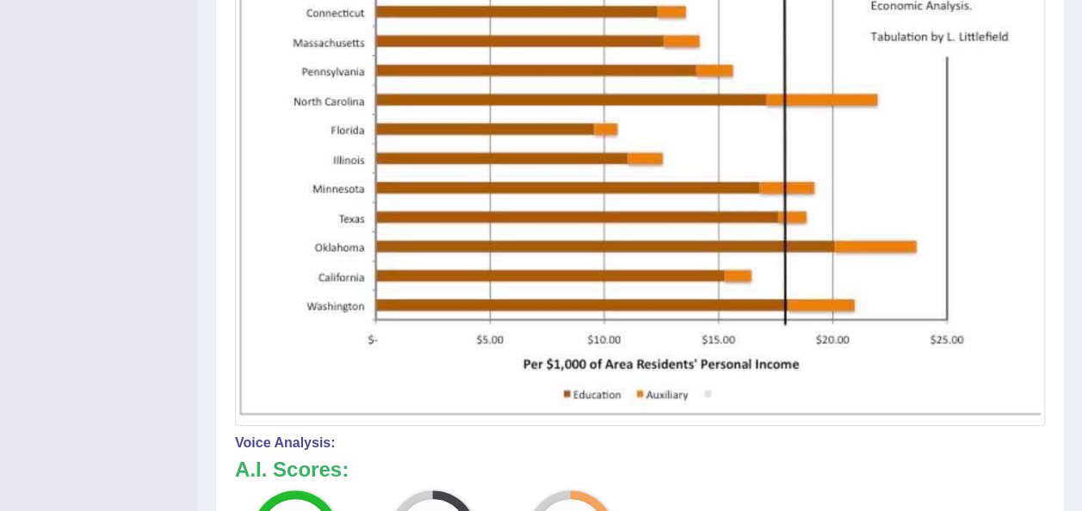
scroll to position [549, 0]
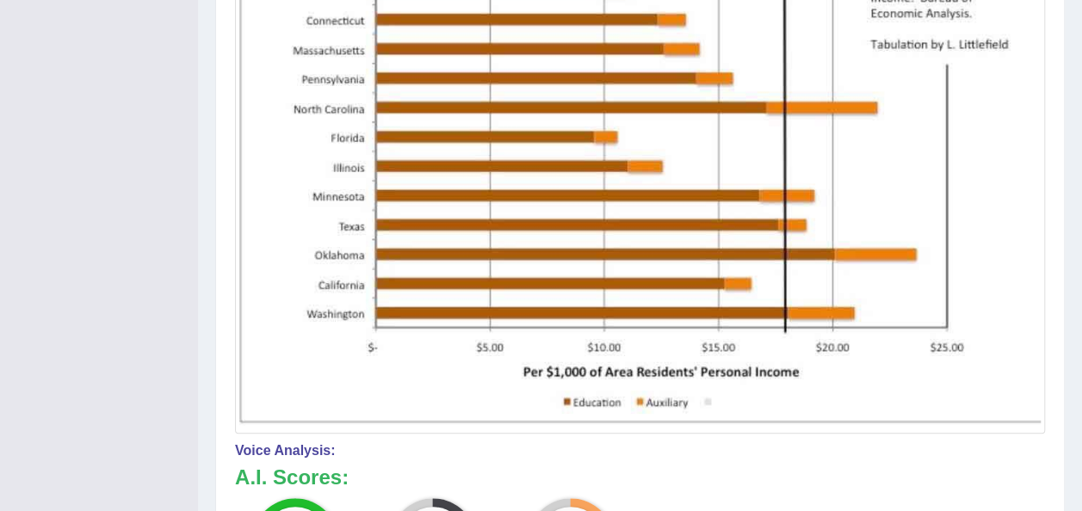
click at [561, 298] on img at bounding box center [640, 145] width 802 height 568
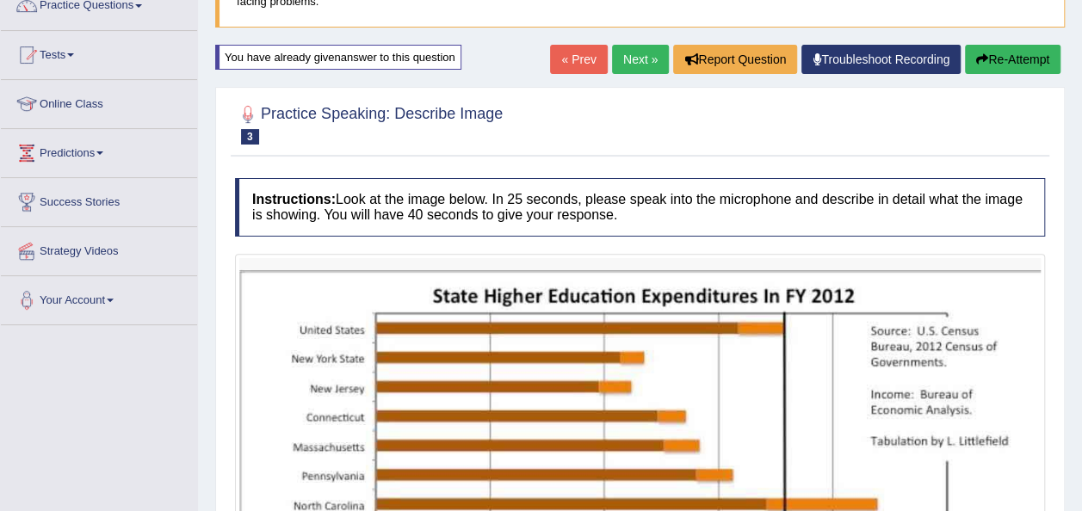
scroll to position [0, 0]
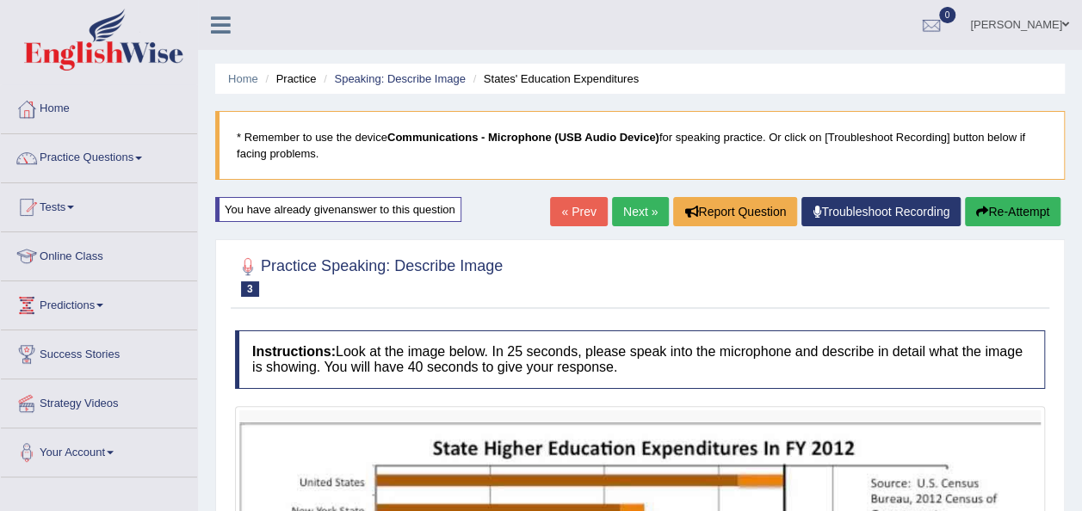
click at [586, 213] on link "« Prev" at bounding box center [578, 211] width 57 height 29
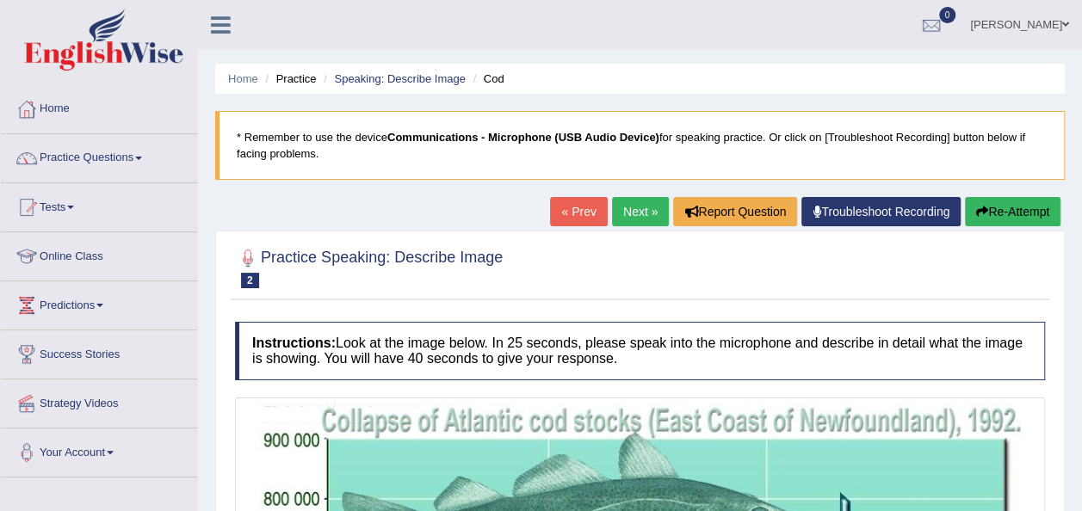
click at [584, 202] on link "« Prev" at bounding box center [578, 211] width 57 height 29
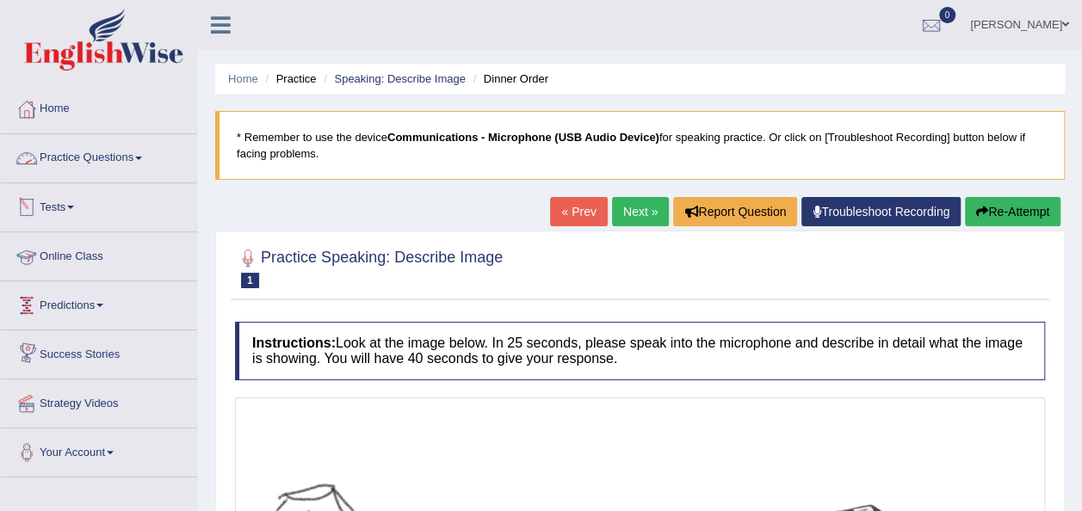
click at [141, 147] on link "Practice Questions" at bounding box center [99, 155] width 196 height 43
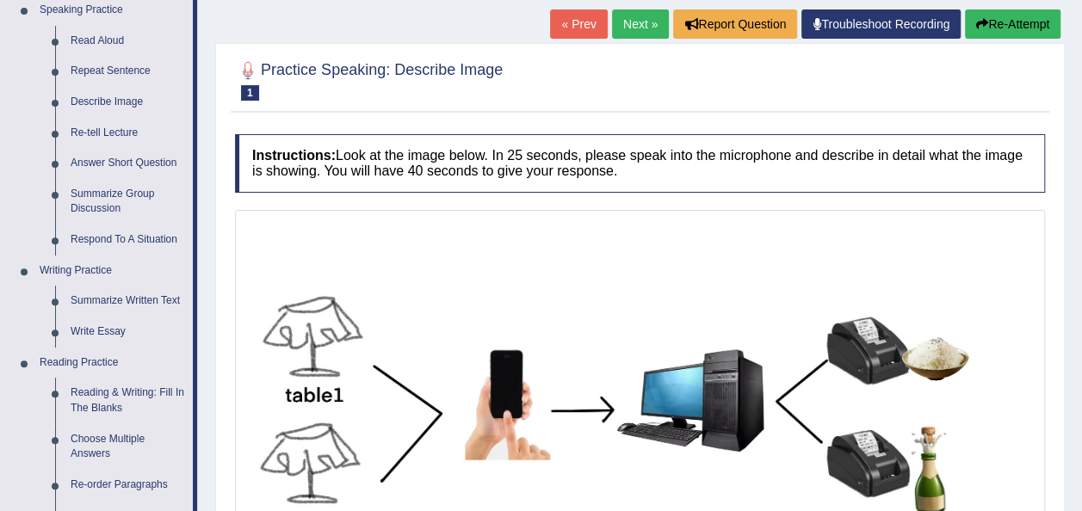
scroll to position [169, 0]
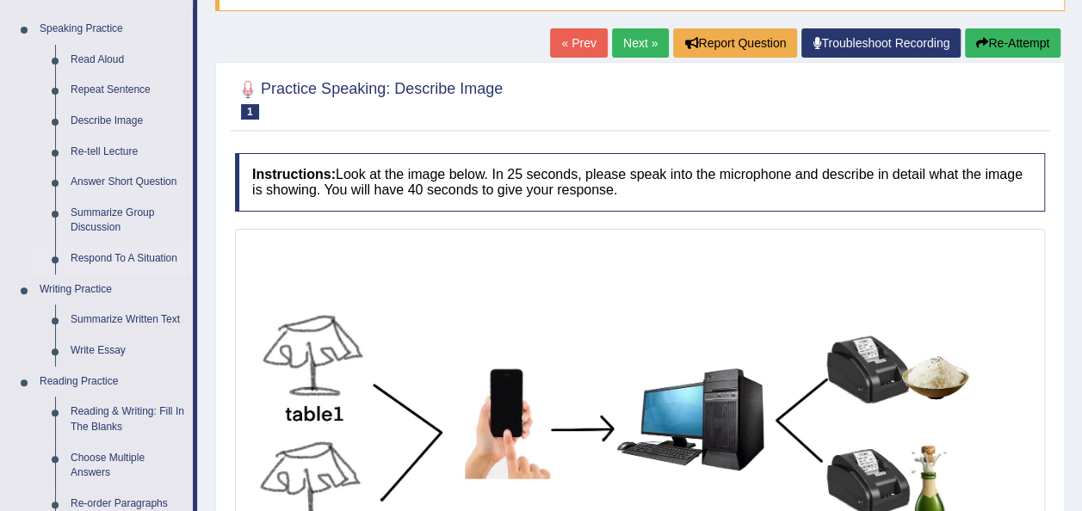
click at [133, 257] on link "Respond To A Situation" at bounding box center [128, 259] width 130 height 31
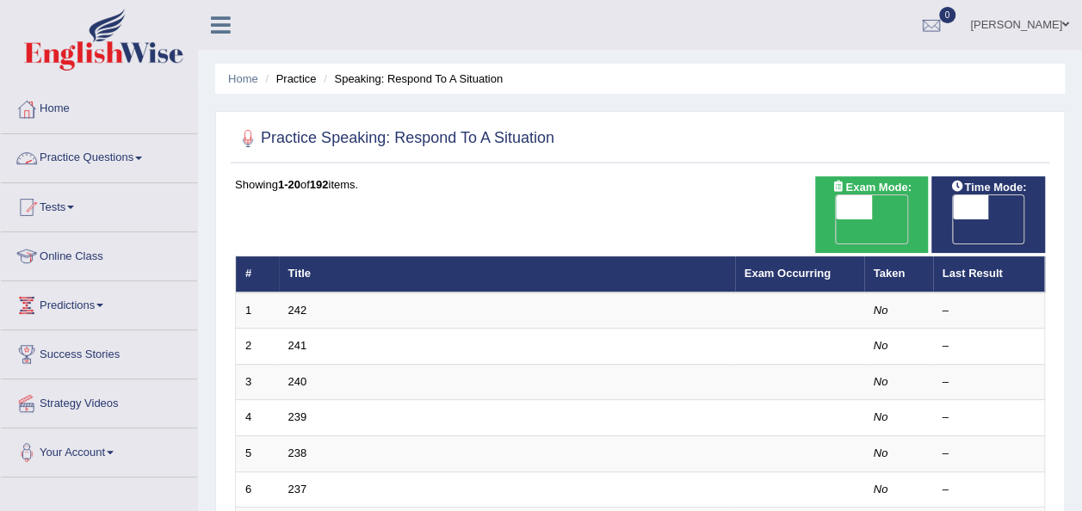
click at [139, 154] on link "Practice Questions" at bounding box center [99, 155] width 196 height 43
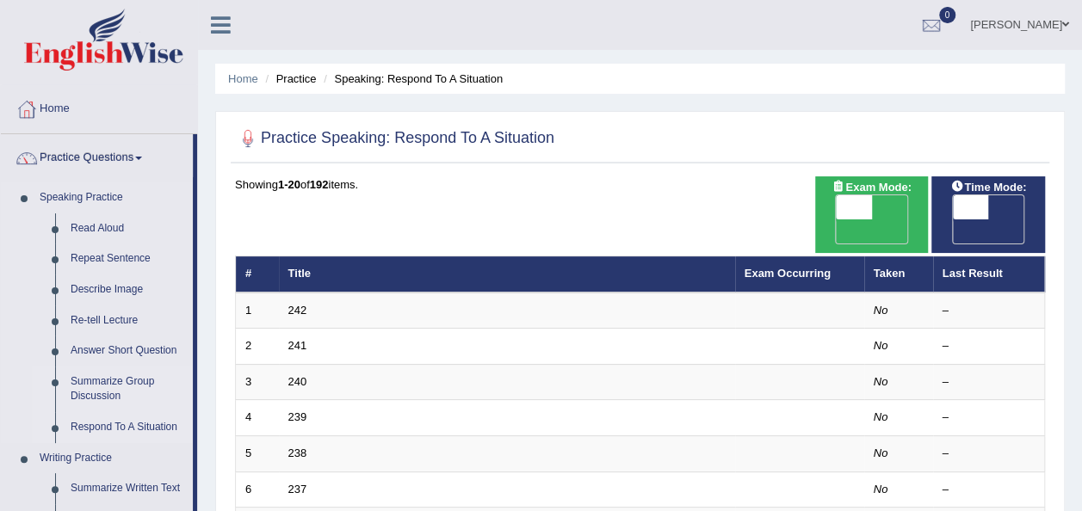
click at [122, 375] on link "Summarize Group Discussion" at bounding box center [128, 390] width 130 height 46
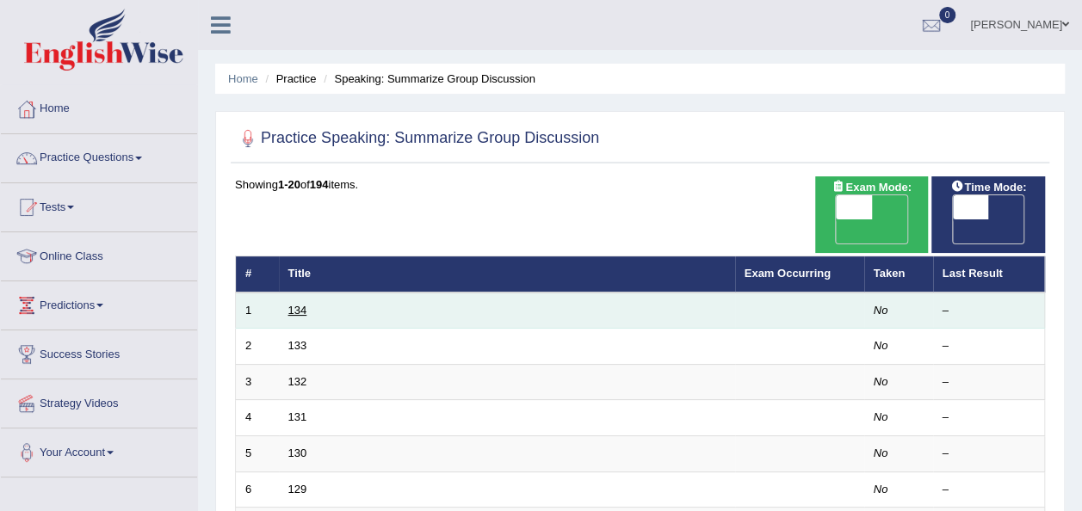
click at [295, 304] on link "134" at bounding box center [297, 310] width 19 height 13
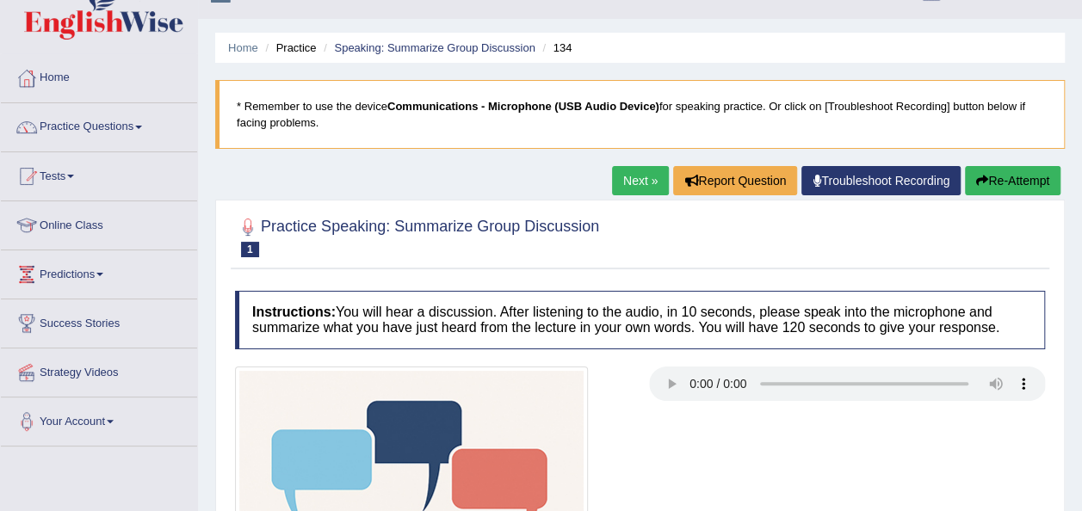
scroll to position [32, 0]
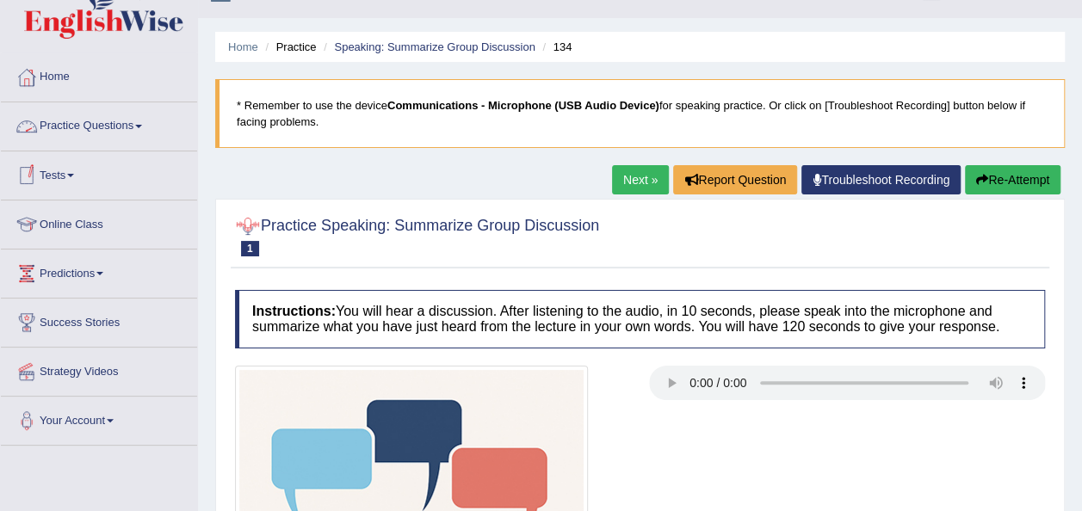
click at [146, 119] on link "Practice Questions" at bounding box center [99, 123] width 196 height 43
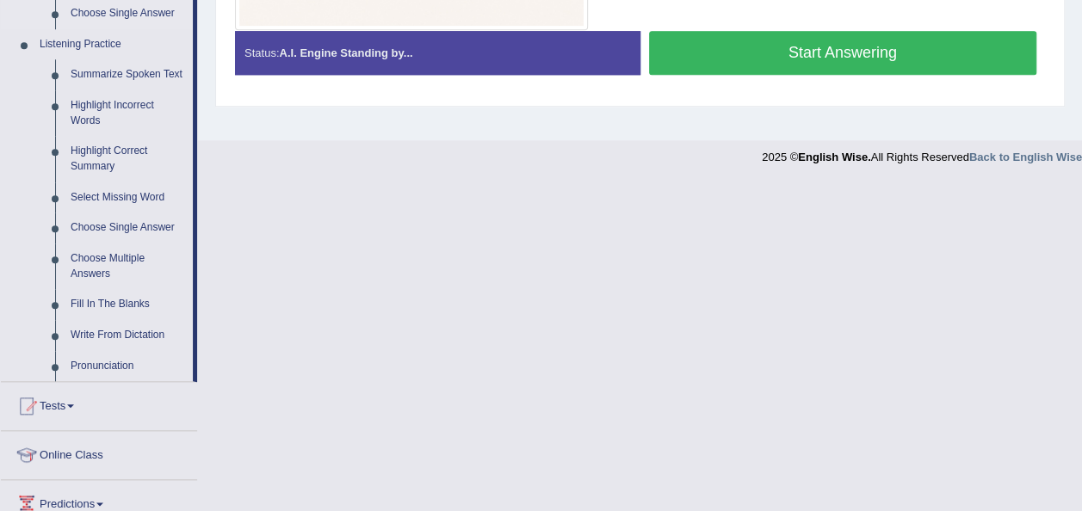
scroll to position [720, 0]
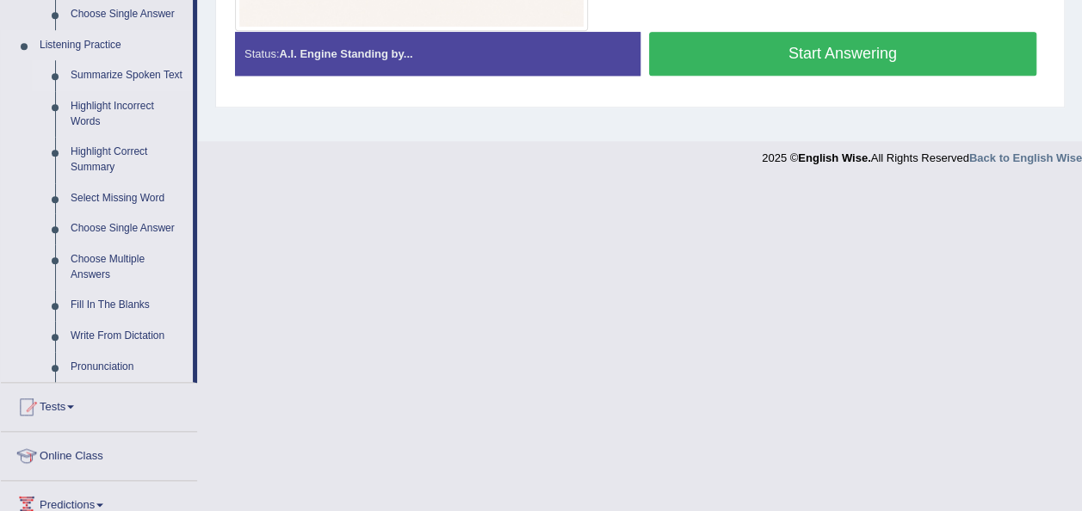
click at [148, 75] on link "Summarize Spoken Text" at bounding box center [128, 75] width 130 height 31
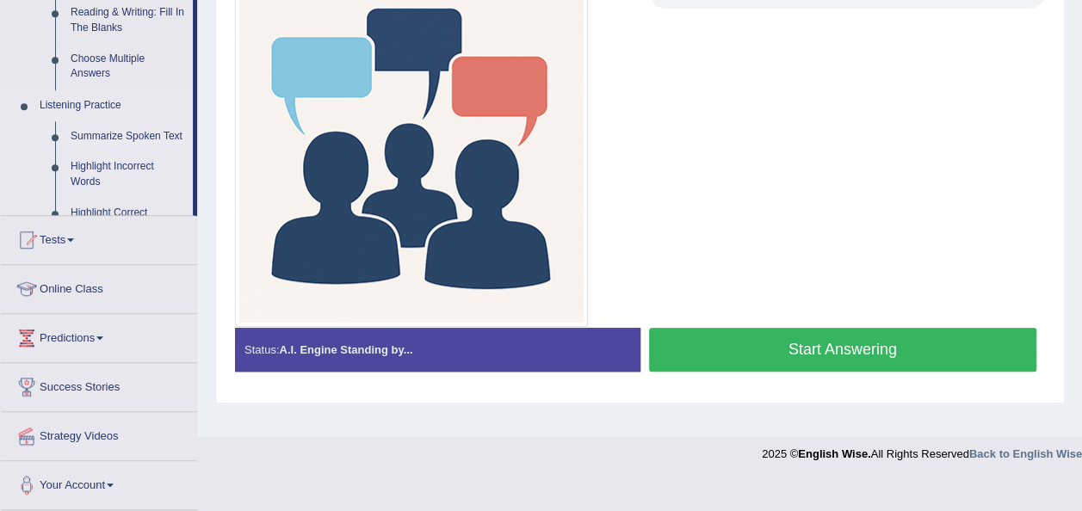
scroll to position [279, 0]
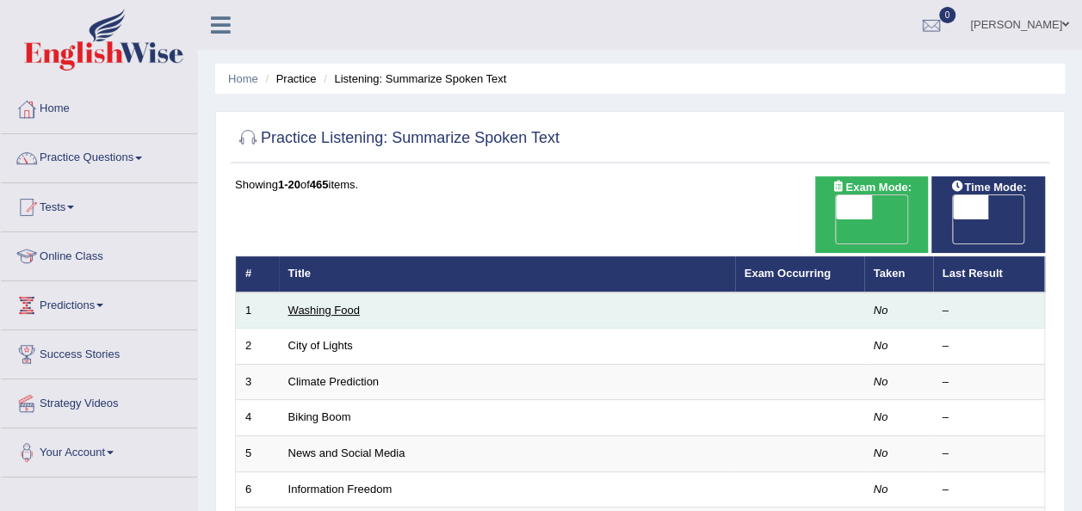
click at [340, 304] on link "Washing Food" at bounding box center [323, 310] width 71 height 13
